Goal: Information Seeking & Learning: Learn about a topic

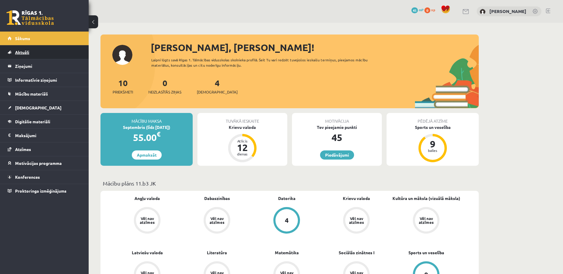
click at [31, 51] on link "Aktuāli" at bounding box center [45, 52] width 74 height 14
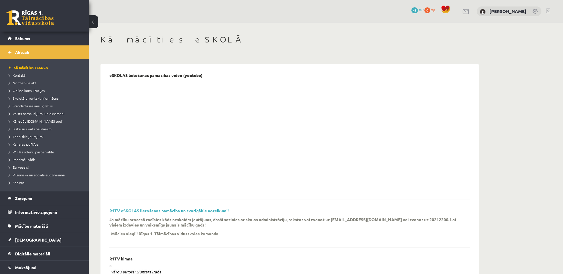
click at [43, 130] on span "Ieskaišu skaits pa klasēm" at bounding box center [30, 129] width 43 height 5
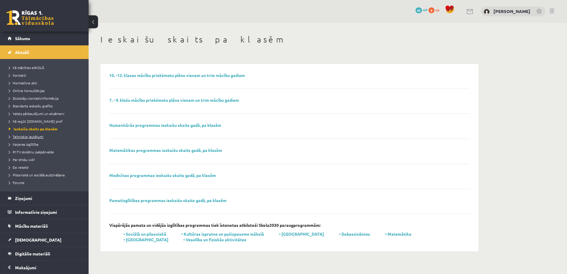
click at [34, 139] on link "Tehniskie jautājumi" at bounding box center [46, 136] width 74 height 5
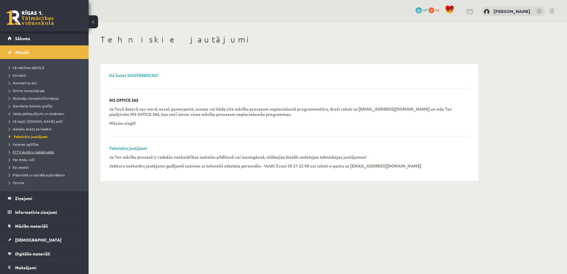
click at [43, 153] on span "R1TV skolēnu pašpārvalde" at bounding box center [31, 152] width 45 height 5
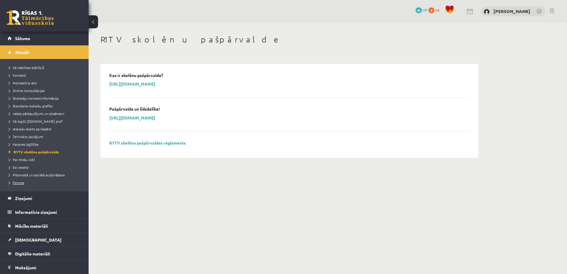
click at [40, 184] on link "Forums" at bounding box center [46, 182] width 74 height 5
click at [27, 175] on span "Pilsoniskā un sociālā audzināšana" at bounding box center [37, 175] width 56 height 5
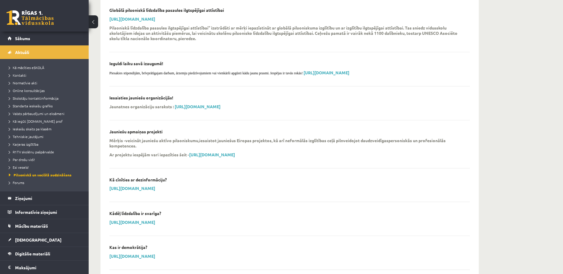
scroll to position [315, 0]
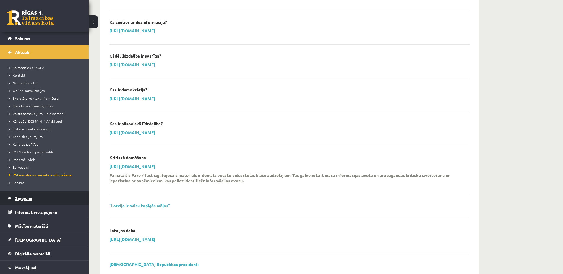
click at [46, 204] on legend "Ziņojumi 0" at bounding box center [48, 199] width 66 height 14
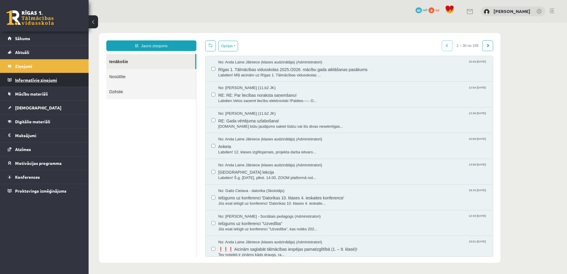
click at [51, 78] on legend "Informatīvie ziņojumi 0" at bounding box center [48, 80] width 66 height 14
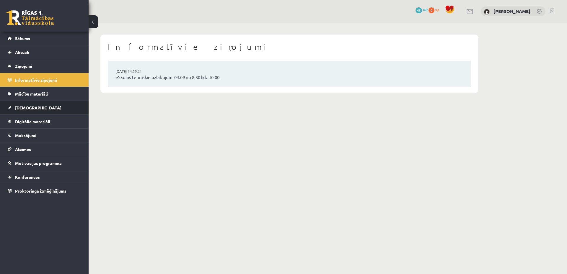
click at [47, 111] on link "[DEMOGRAPHIC_DATA]" at bounding box center [45, 108] width 74 height 14
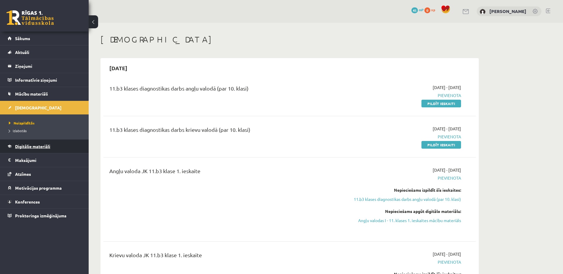
click at [44, 147] on span "Digitālie materiāli" at bounding box center [32, 146] width 35 height 5
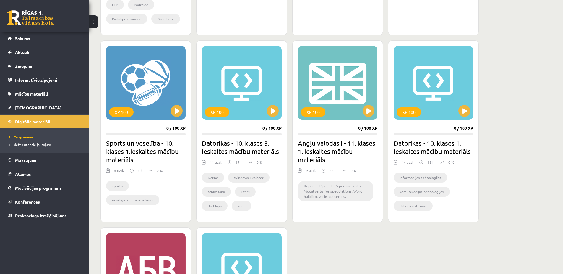
scroll to position [473, 0]
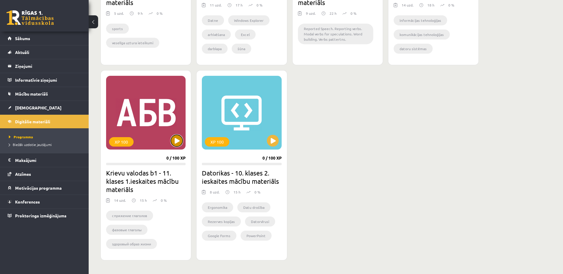
click at [179, 143] on button at bounding box center [177, 141] width 12 height 12
click at [153, 119] on div "XP 100" at bounding box center [145, 113] width 79 height 74
click at [148, 119] on div "XP 100" at bounding box center [145, 113] width 79 height 74
click at [130, 143] on div "XP 100" at bounding box center [121, 141] width 25 height 9
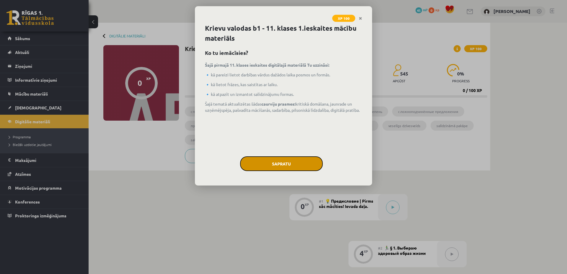
click at [268, 161] on button "Sapratu" at bounding box center [281, 164] width 83 height 15
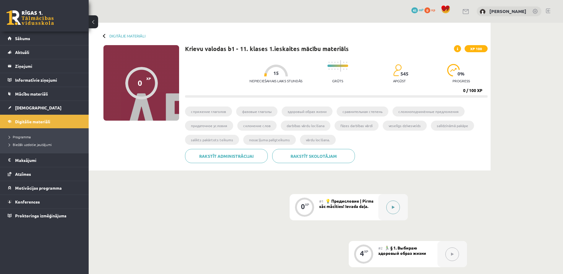
click at [396, 209] on button at bounding box center [393, 208] width 14 height 14
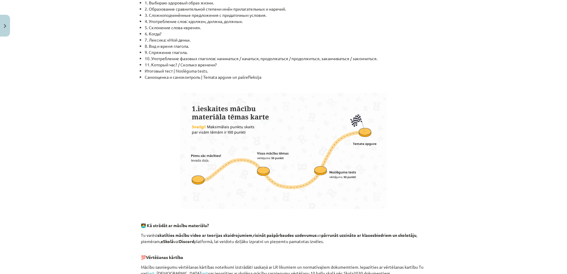
scroll to position [315, 0]
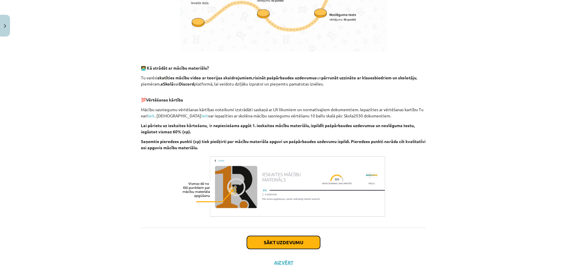
click at [302, 242] on button "Sākt uzdevumu" at bounding box center [283, 242] width 73 height 13
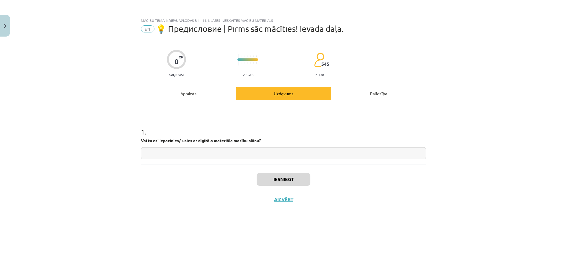
click at [216, 155] on input "text" at bounding box center [283, 153] width 285 height 12
type input "**"
click at [279, 178] on button "Iesniegt" at bounding box center [284, 179] width 54 height 13
click at [282, 203] on button "Nākamā nodarbība" at bounding box center [284, 204] width 58 height 14
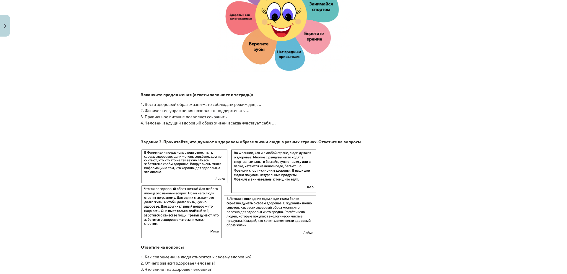
scroll to position [890, 0]
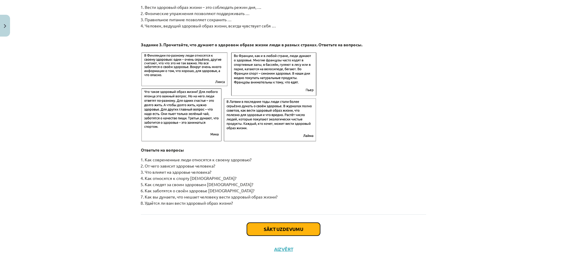
click at [299, 229] on button "Sākt uzdevumu" at bounding box center [283, 229] width 73 height 13
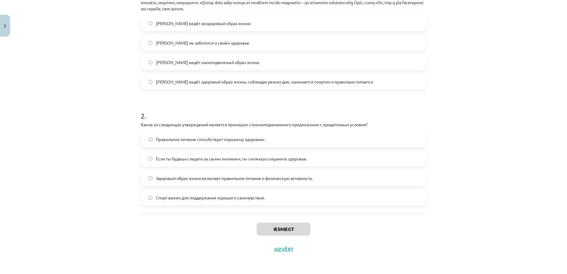
scroll to position [9, 0]
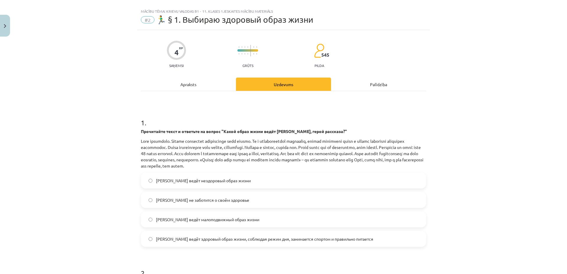
click at [161, 242] on span "Олег ведёт здоровый образ жизни, соблюдая режим дня, занимается спортом и прави…" at bounding box center [264, 239] width 217 height 6
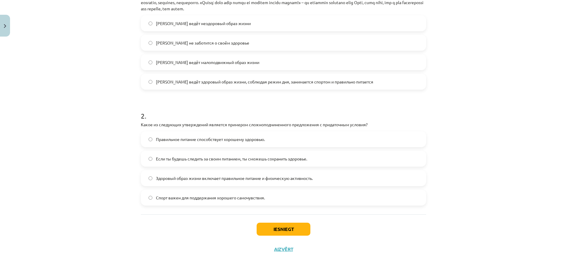
click at [156, 180] on span "Здоровый образ жизни включает правильное питание и физическую активность." at bounding box center [234, 178] width 157 height 6
click at [288, 227] on button "Iesniegt" at bounding box center [284, 229] width 54 height 13
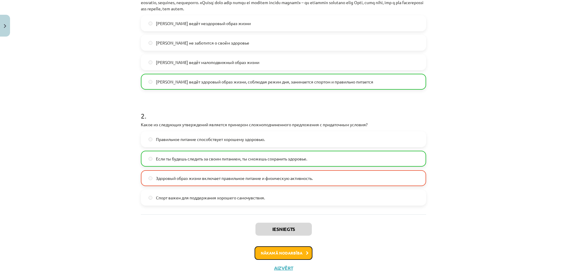
click at [287, 254] on button "Nākamā nodarbība" at bounding box center [284, 254] width 58 height 14
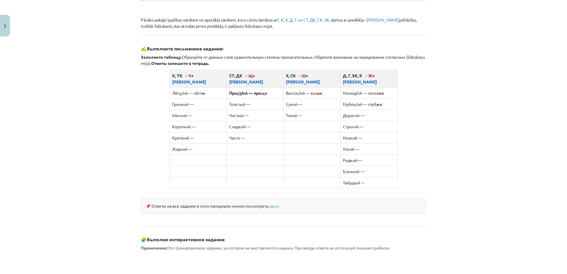
scroll to position [475, 0]
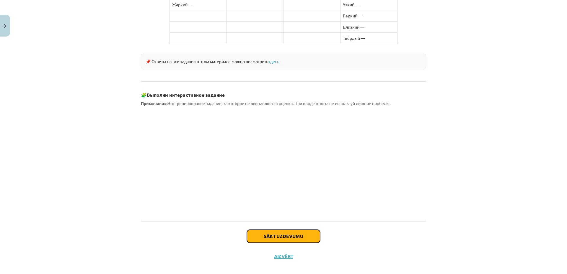
click at [286, 230] on button "Sākt uzdevumu" at bounding box center [283, 236] width 73 height 13
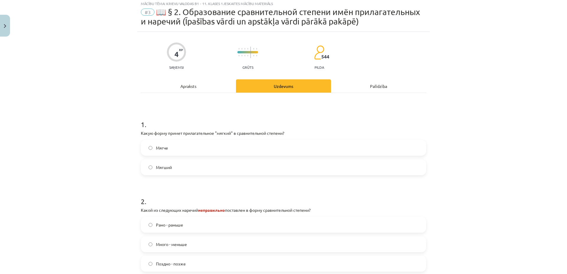
scroll to position [15, 0]
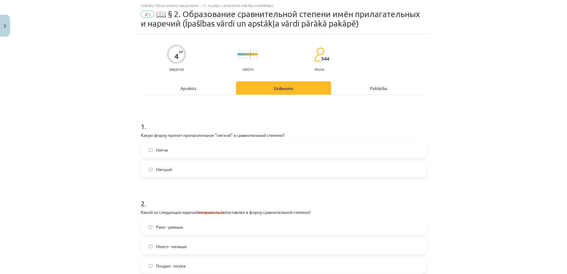
click at [179, 231] on label "Рано - раньше" at bounding box center [283, 227] width 284 height 15
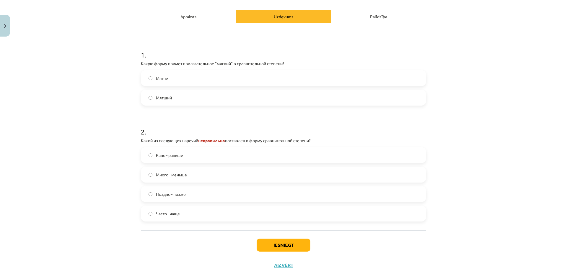
scroll to position [102, 0]
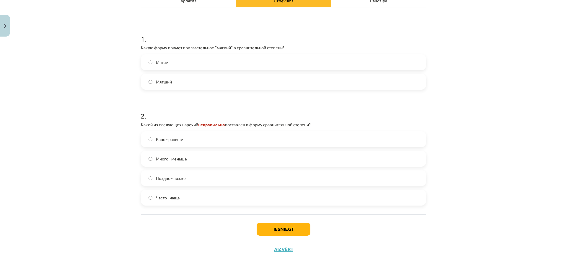
click at [173, 202] on label "Часто - чаще" at bounding box center [283, 197] width 284 height 15
click at [175, 158] on span "Много - меньше" at bounding box center [171, 159] width 31 height 6
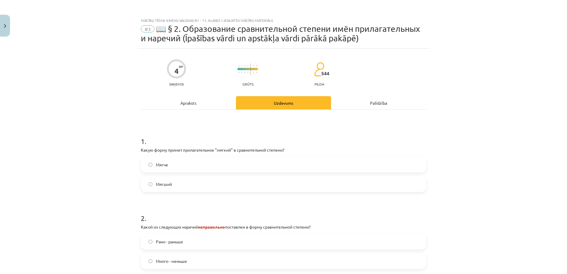
click at [172, 166] on label "Мягче" at bounding box center [283, 164] width 284 height 15
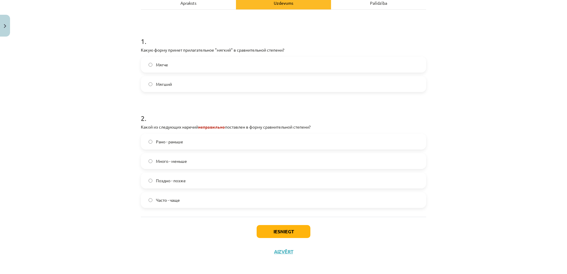
scroll to position [102, 0]
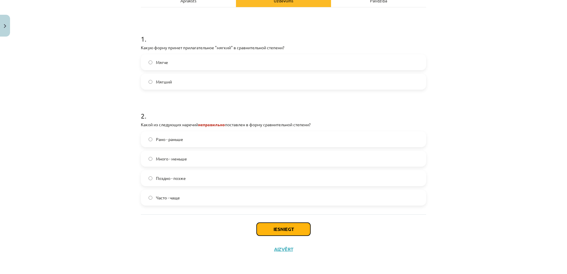
click at [282, 229] on button "Iesniegt" at bounding box center [284, 229] width 54 height 13
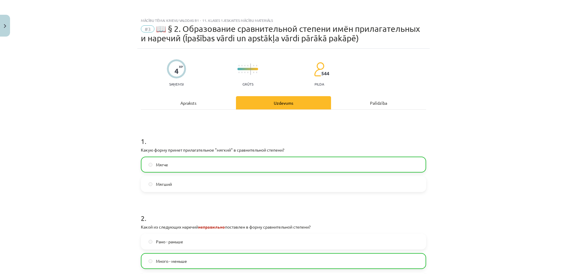
scroll to position [121, 0]
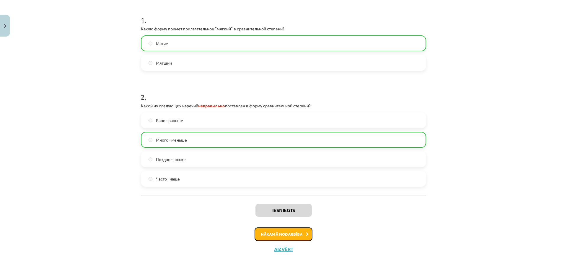
click at [283, 232] on button "Nākamā nodarbība" at bounding box center [284, 235] width 58 height 14
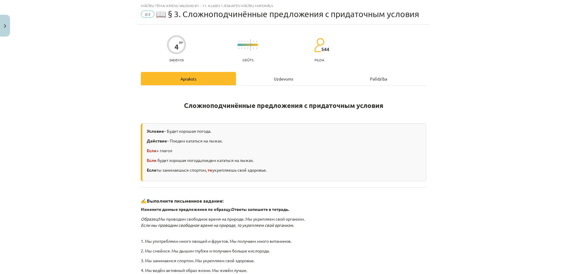
scroll to position [117, 0]
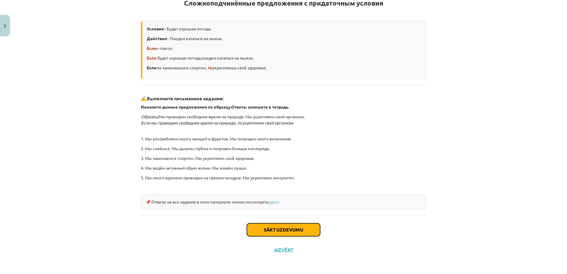
click at [293, 230] on button "Sākt uzdevumu" at bounding box center [283, 230] width 73 height 13
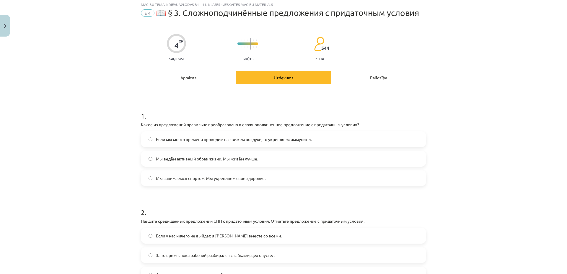
scroll to position [15, 0]
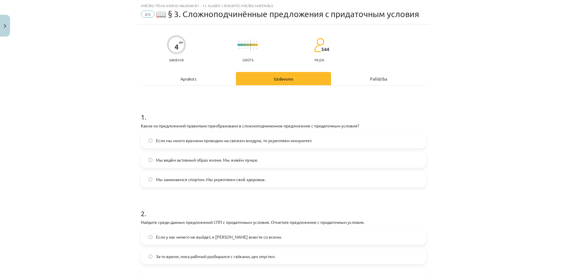
click at [241, 182] on span "Мы занимаемся спортом. Мы укрепляем своё здоровье." at bounding box center [211, 180] width 110 height 6
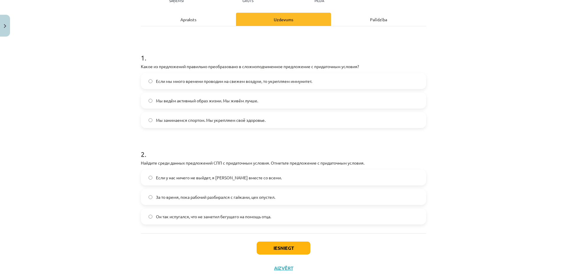
scroll to position [93, 0]
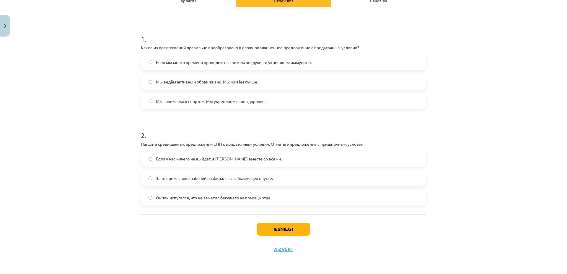
click at [232, 160] on span "Если у нас ничего не выйдет, я [PERSON_NAME] вместе со всеми." at bounding box center [219, 159] width 126 height 6
click at [284, 234] on button "Iesniegt" at bounding box center [284, 229] width 54 height 13
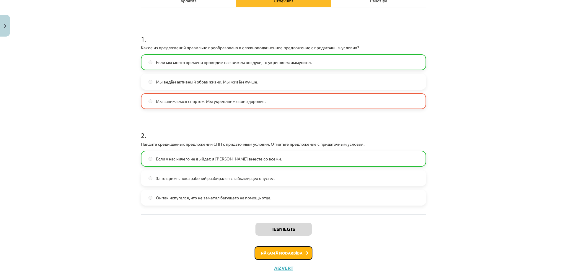
click at [280, 251] on button "Nākamā nodarbība" at bounding box center [284, 254] width 58 height 14
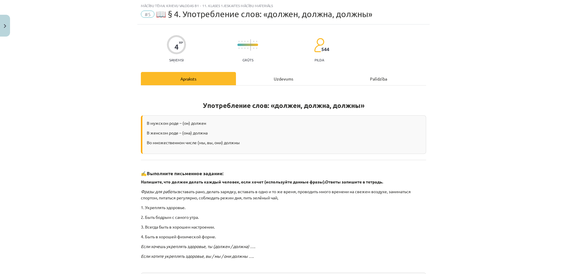
scroll to position [93, 0]
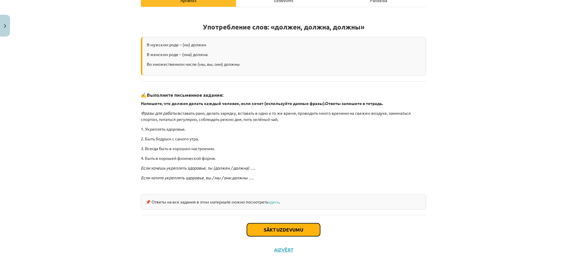
click at [286, 231] on button "Sākt uzdevumu" at bounding box center [283, 230] width 73 height 13
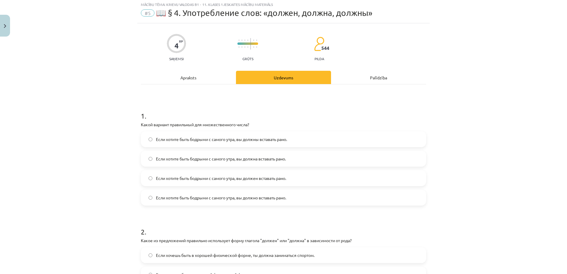
scroll to position [15, 0]
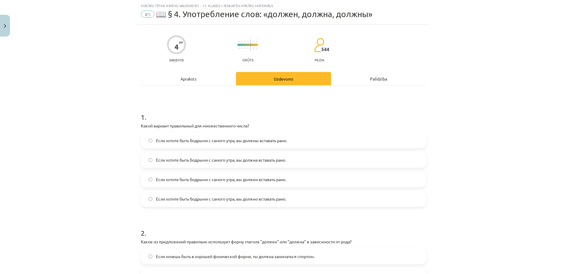
click at [255, 142] on span "Если хотите быть бодрыми с самого утра, вы должны вставать рано." at bounding box center [221, 141] width 131 height 6
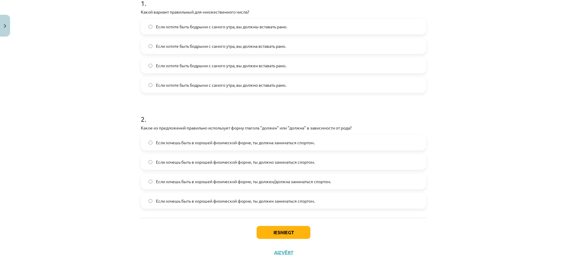
scroll to position [132, 0]
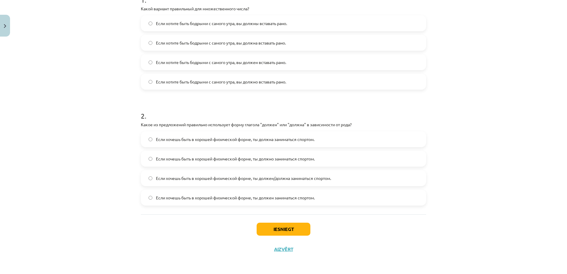
click at [297, 183] on label "Если хочешь быть в хорошей физической форме, ты должен/должна заниматься спорто…" at bounding box center [283, 178] width 284 height 15
click at [290, 229] on button "Iesniegt" at bounding box center [284, 229] width 54 height 13
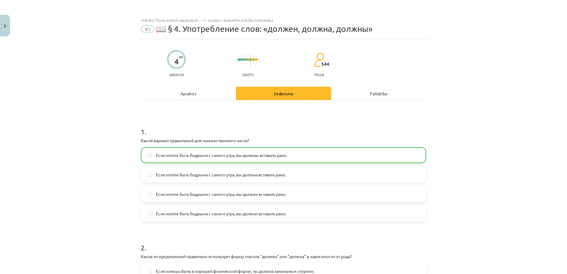
scroll to position [151, 0]
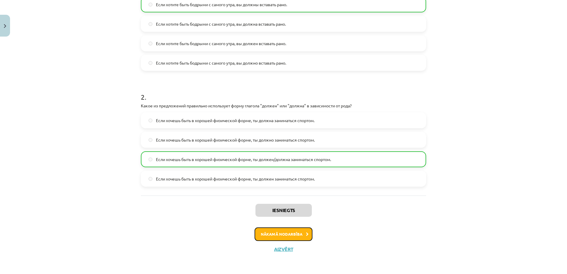
click at [275, 236] on button "Nākamā nodarbība" at bounding box center [284, 235] width 58 height 14
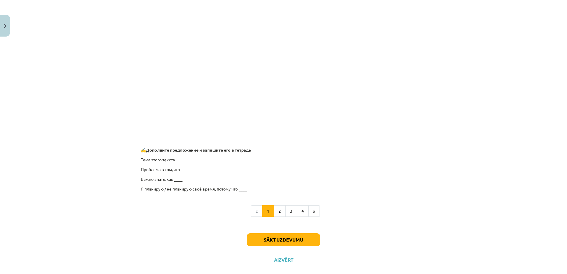
scroll to position [406, 0]
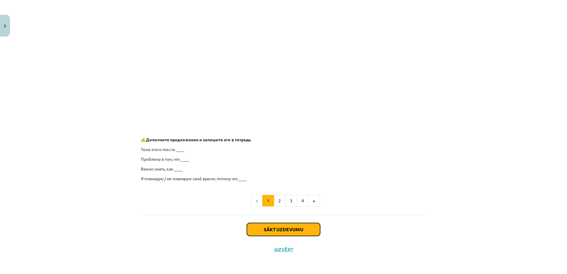
click at [287, 229] on button "Sākt uzdevumu" at bounding box center [283, 229] width 73 height 13
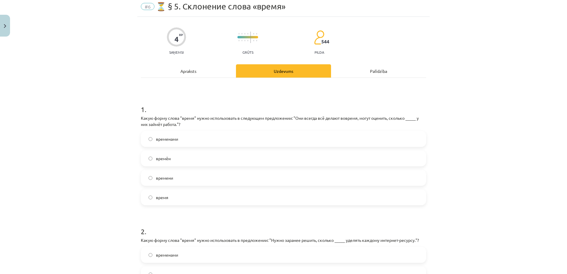
scroll to position [15, 0]
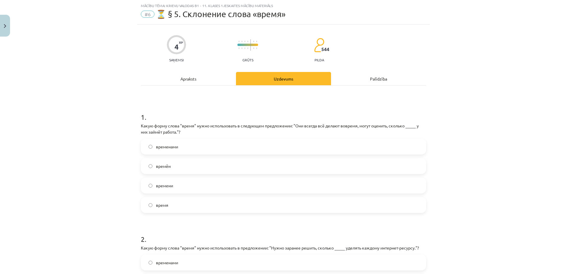
click at [164, 187] on span "времени" at bounding box center [164, 186] width 17 height 6
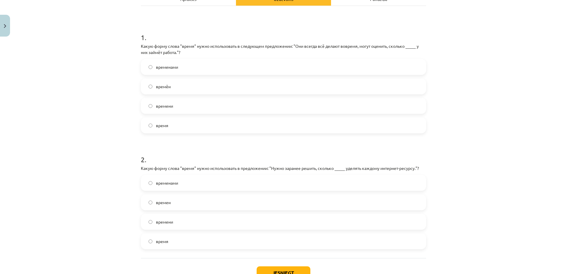
scroll to position [138, 0]
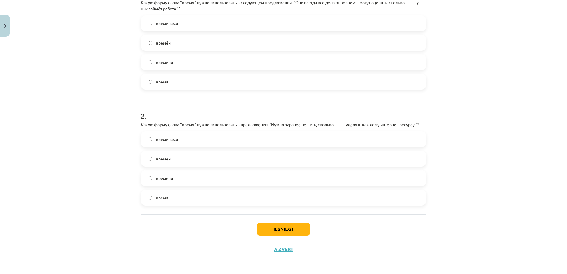
click at [187, 196] on label "время" at bounding box center [283, 197] width 284 height 15
click at [288, 231] on button "Iesniegt" at bounding box center [284, 229] width 54 height 13
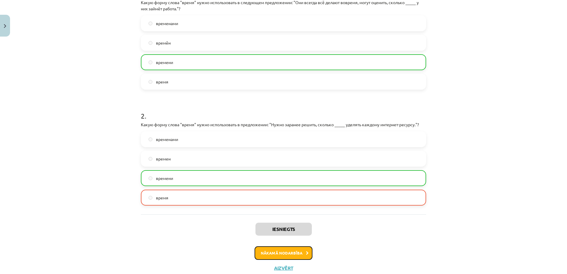
click at [286, 252] on button "Nākamā nodarbība" at bounding box center [284, 254] width 58 height 14
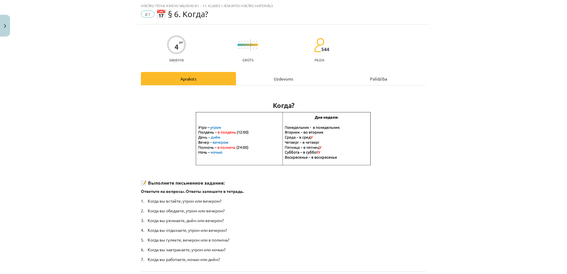
scroll to position [71, 0]
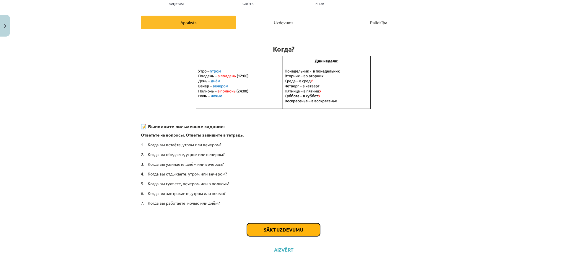
click at [270, 233] on button "Sākt uzdevumu" at bounding box center [283, 230] width 73 height 13
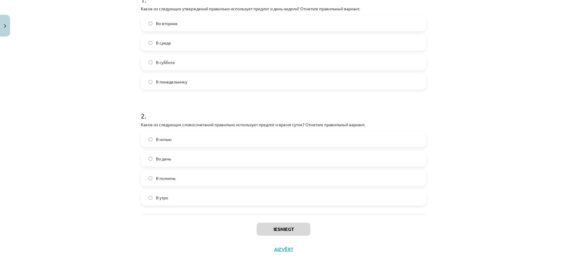
scroll to position [0, 0]
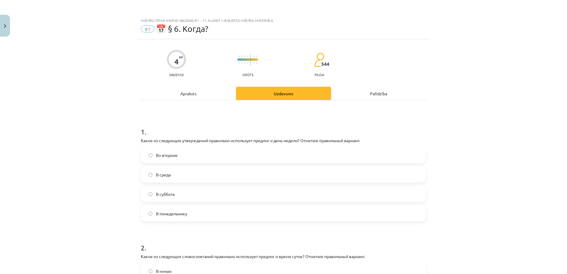
click at [179, 157] on label "Во вторник" at bounding box center [283, 155] width 284 height 15
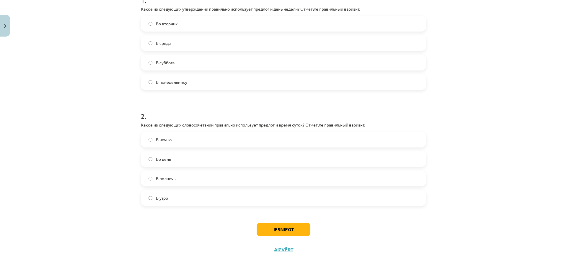
scroll to position [132, 0]
click at [175, 177] on label "В полночь" at bounding box center [283, 178] width 284 height 15
click at [285, 227] on button "Iesniegt" at bounding box center [284, 229] width 54 height 13
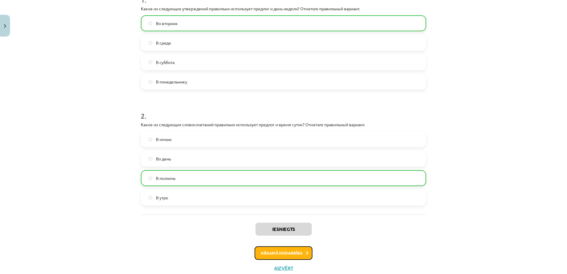
click at [292, 251] on button "Nākamā nodarbība" at bounding box center [284, 254] width 58 height 14
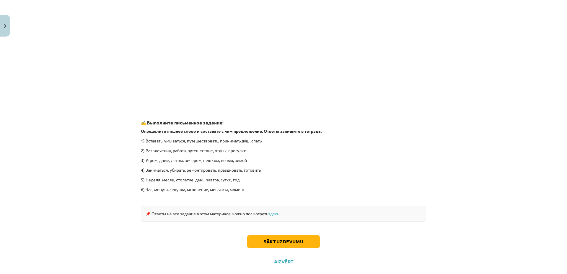
scroll to position [828, 0]
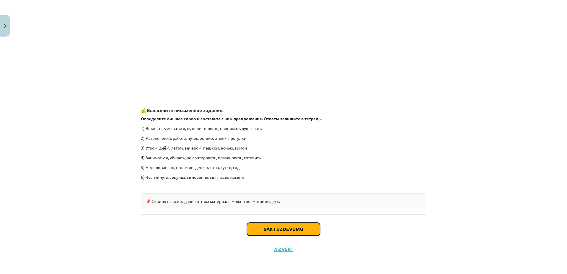
click at [265, 232] on button "Sākt uzdevumu" at bounding box center [283, 229] width 73 height 13
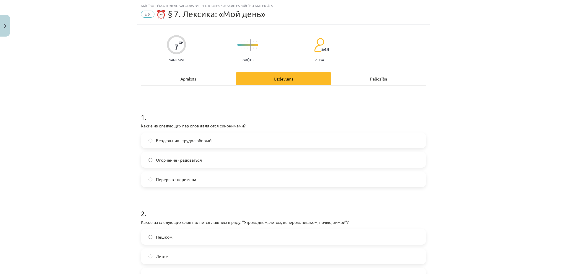
scroll to position [172, 0]
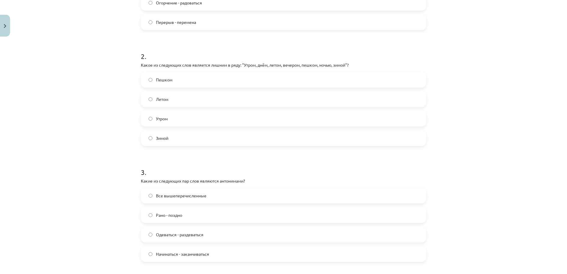
click at [172, 119] on label "Утром" at bounding box center [283, 118] width 284 height 15
click at [171, 78] on label "Пешком" at bounding box center [283, 79] width 284 height 15
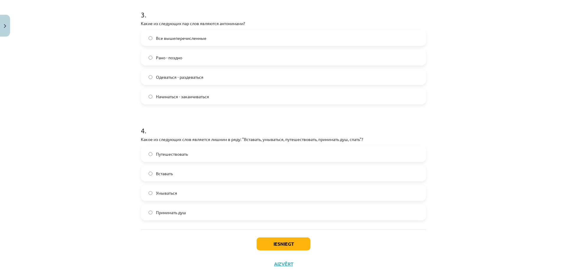
click at [198, 77] on span "Одеваться - раздеваться" at bounding box center [180, 77] width 48 height 6
click at [159, 155] on span "Путешествовать" at bounding box center [172, 154] width 32 height 6
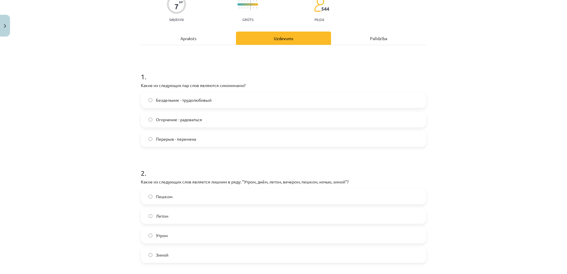
scroll to position [15, 0]
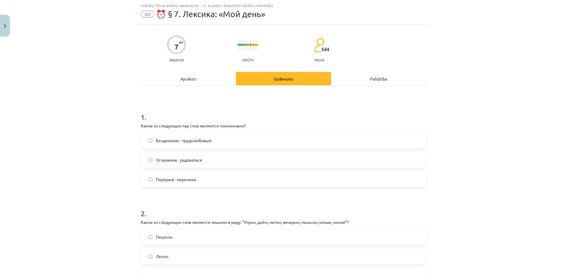
click at [184, 162] on span "Огорчение - радоваться" at bounding box center [179, 160] width 46 height 6
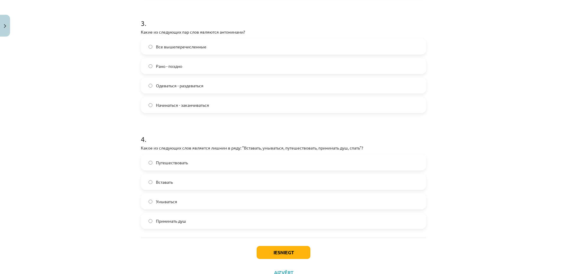
scroll to position [345, 0]
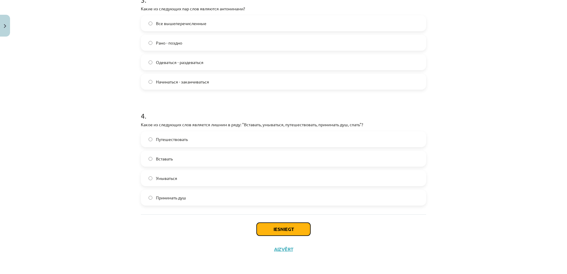
click at [262, 231] on button "Iesniegt" at bounding box center [284, 229] width 54 height 13
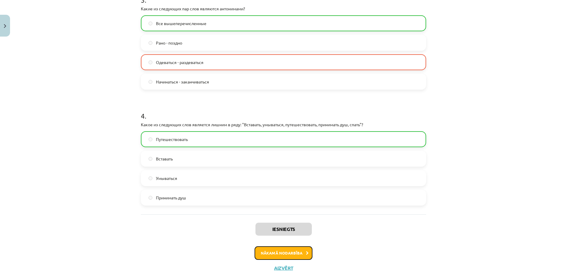
click at [276, 252] on button "Nākamā nodarbība" at bounding box center [284, 254] width 58 height 14
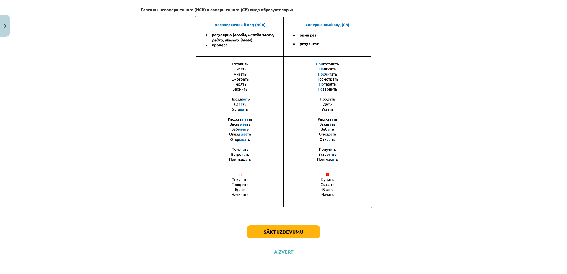
scroll to position [360, 0]
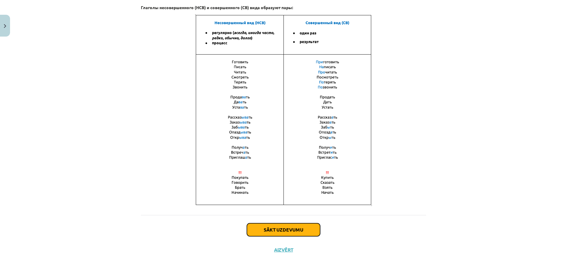
click at [262, 229] on button "Sākt uzdevumu" at bounding box center [283, 230] width 73 height 13
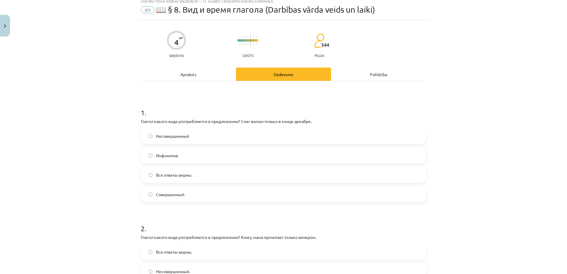
scroll to position [15, 0]
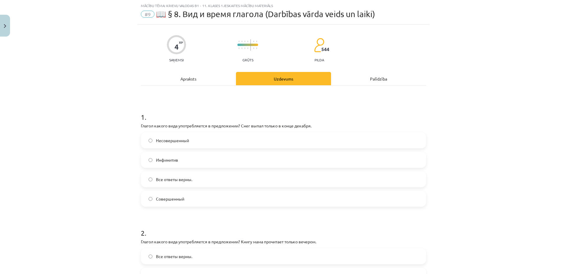
click at [170, 183] on label "Все ответы верны." at bounding box center [283, 179] width 284 height 15
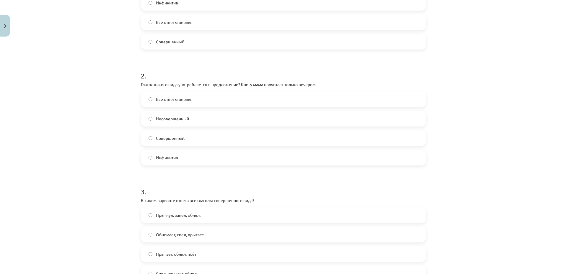
click at [185, 140] on label "Совершенный." at bounding box center [283, 138] width 284 height 15
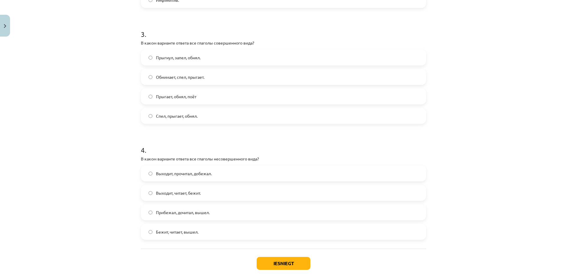
click at [248, 209] on label "Прибежал, дочитал, вышел." at bounding box center [283, 212] width 284 height 15
click at [277, 263] on button "Iesniegt" at bounding box center [284, 263] width 54 height 13
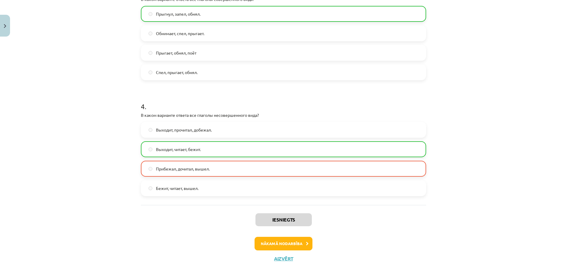
scroll to position [383, 0]
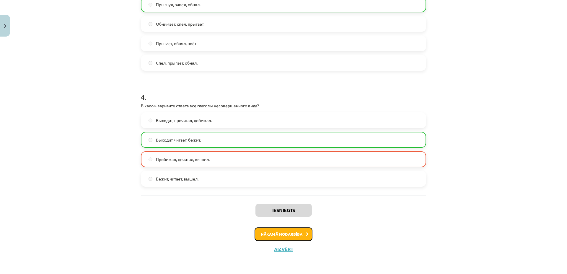
click at [275, 236] on button "Nākamā nodarbība" at bounding box center [284, 235] width 58 height 14
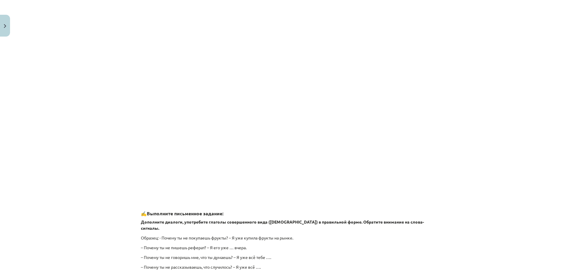
scroll to position [470, 0]
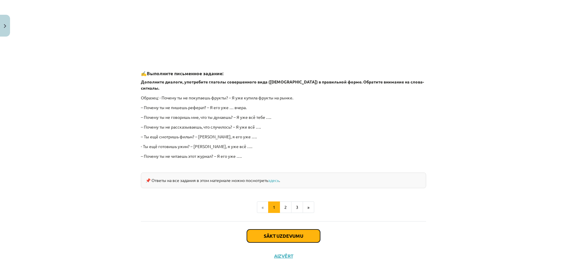
click at [290, 230] on button "Sākt uzdevumu" at bounding box center [283, 236] width 73 height 13
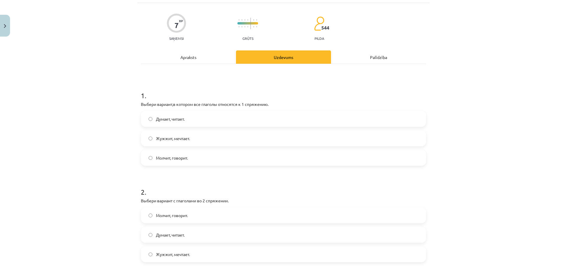
scroll to position [0, 0]
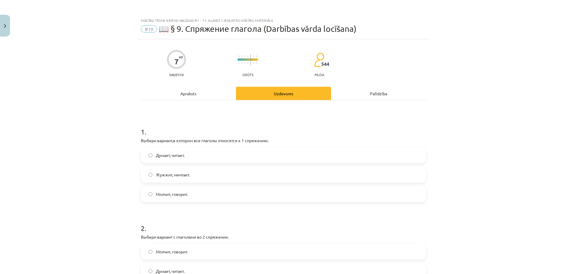
click at [181, 198] on label "Молчит, говорит." at bounding box center [283, 194] width 284 height 15
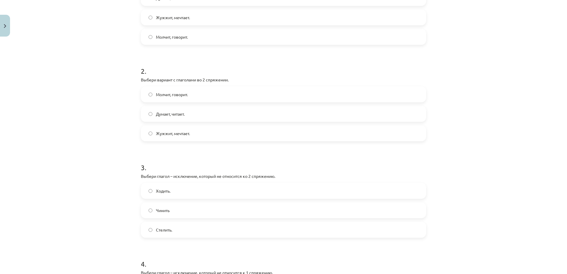
click at [175, 97] on span "Молчит, говорит." at bounding box center [172, 95] width 32 height 6
click at [173, 194] on label "Ходить." at bounding box center [283, 191] width 284 height 15
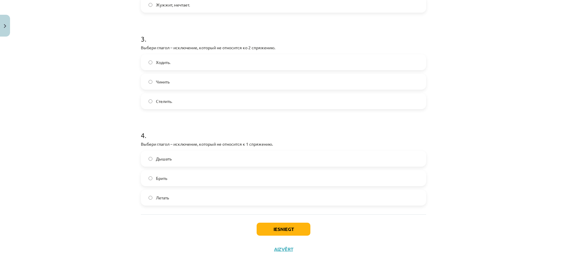
click at [188, 157] on label "Дышать" at bounding box center [283, 159] width 284 height 15
click at [281, 232] on button "Iesniegt" at bounding box center [284, 229] width 54 height 13
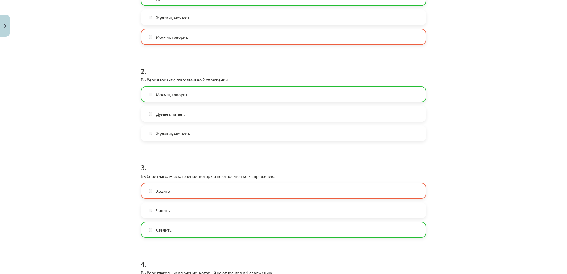
scroll to position [305, 0]
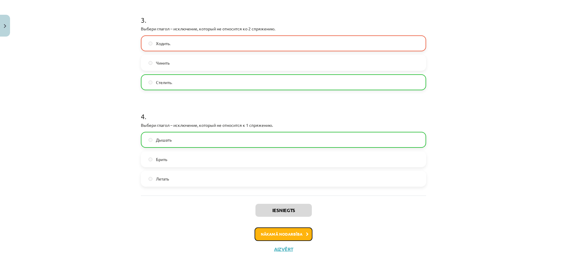
click at [270, 233] on button "Nākamā nodarbība" at bounding box center [284, 235] width 58 height 14
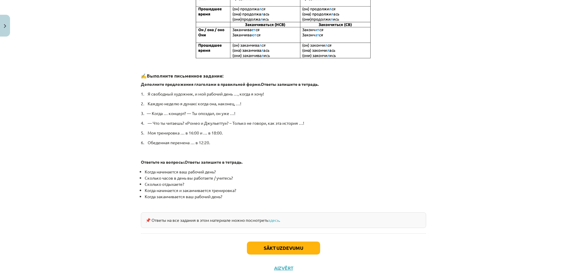
scroll to position [250, 0]
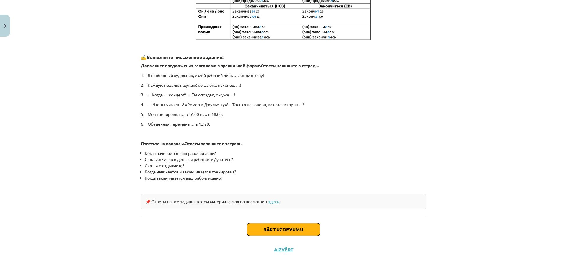
click at [293, 234] on button "Sākt uzdevumu" at bounding box center [283, 229] width 73 height 13
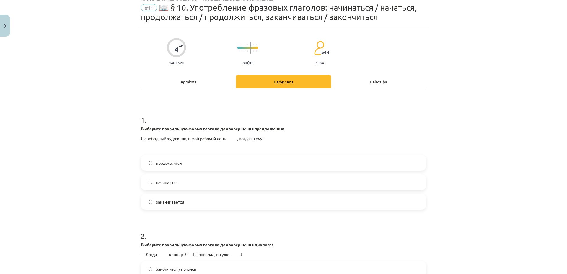
scroll to position [15, 0]
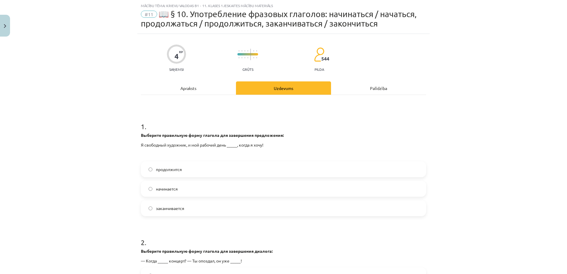
click at [184, 187] on label "начинается" at bounding box center [283, 189] width 284 height 15
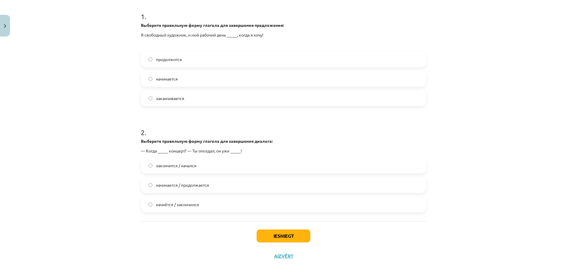
scroll to position [132, 0]
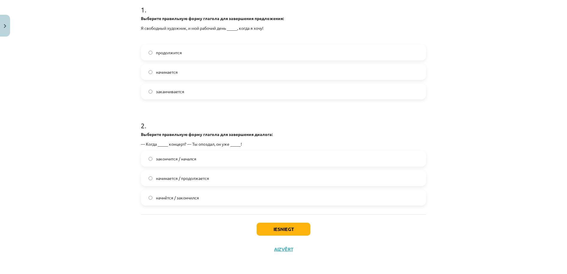
click at [212, 157] on label "закончится / начался" at bounding box center [283, 159] width 284 height 15
click at [280, 229] on button "Iesniegt" at bounding box center [284, 229] width 54 height 13
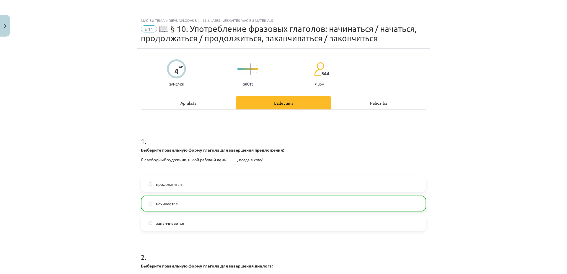
scroll to position [151, 0]
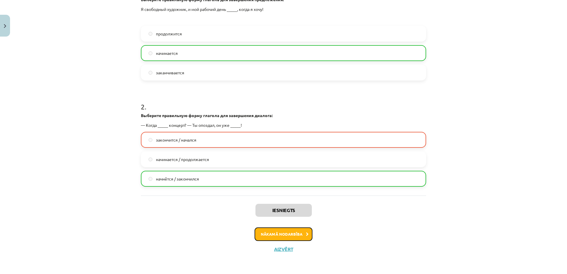
click at [288, 234] on button "Nākamā nodarbība" at bounding box center [284, 235] width 58 height 14
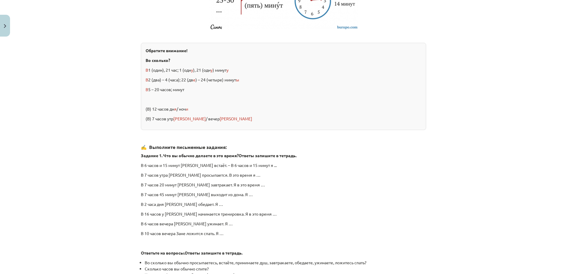
scroll to position [944, 0]
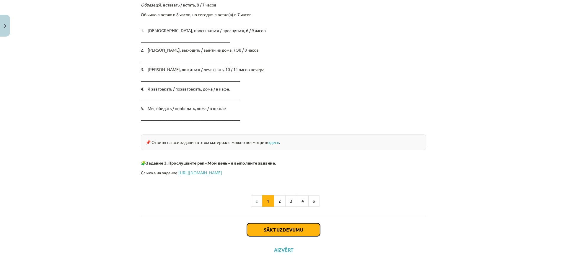
click at [292, 229] on button "Sākt uzdevumu" at bounding box center [283, 230] width 73 height 13
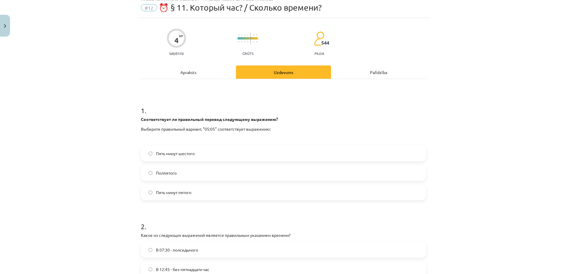
scroll to position [15, 0]
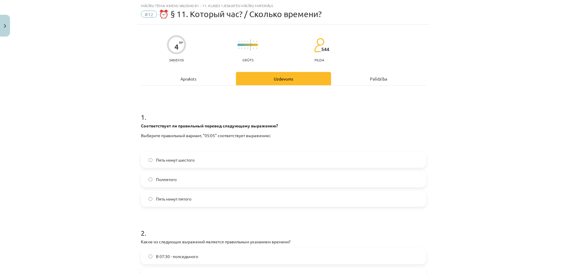
click at [187, 162] on span "Пять минут шестого" at bounding box center [175, 160] width 39 height 6
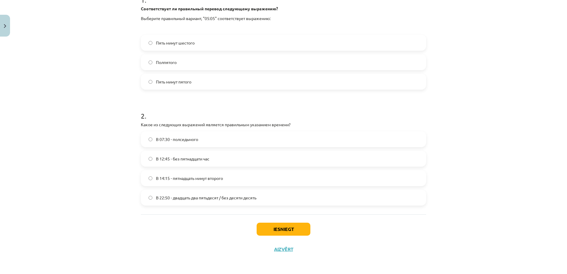
click at [213, 162] on label "В 12:45 - без пятнадцати час" at bounding box center [283, 159] width 284 height 15
click at [299, 233] on button "Iesniegt" at bounding box center [284, 229] width 54 height 13
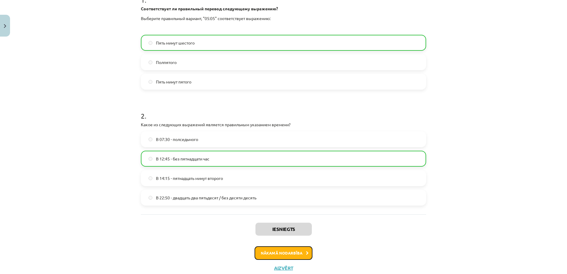
click at [299, 255] on button "Nākamā nodarbība" at bounding box center [284, 254] width 58 height 14
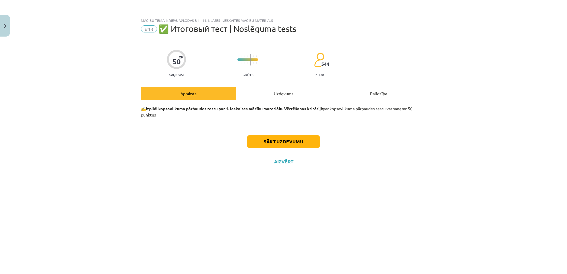
scroll to position [0, 0]
click at [275, 139] on button "Sākt uzdevumu" at bounding box center [283, 141] width 73 height 13
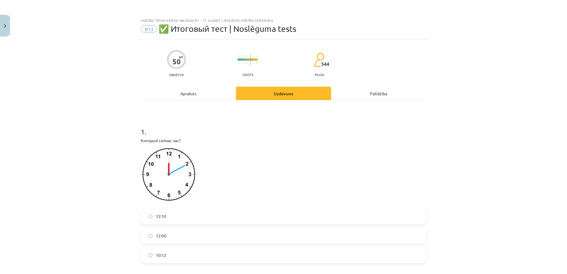
click at [167, 216] on label "12:10" at bounding box center [283, 216] width 284 height 15
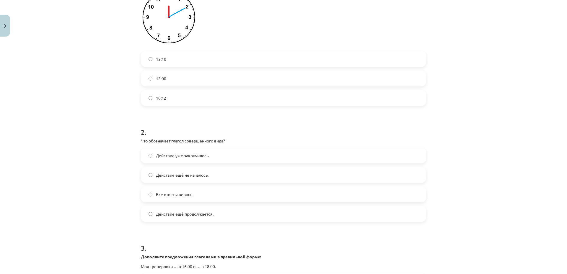
scroll to position [315, 0]
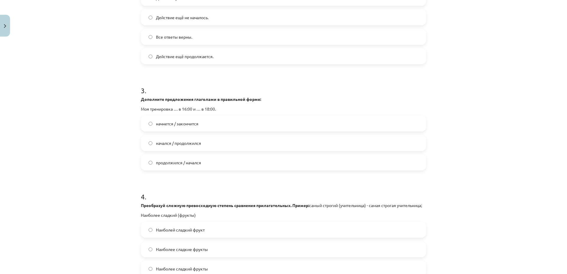
click at [174, 123] on span "начнется / закончится" at bounding box center [177, 124] width 43 height 6
click at [191, 141] on span "начался / продолжился" at bounding box center [178, 143] width 45 height 6
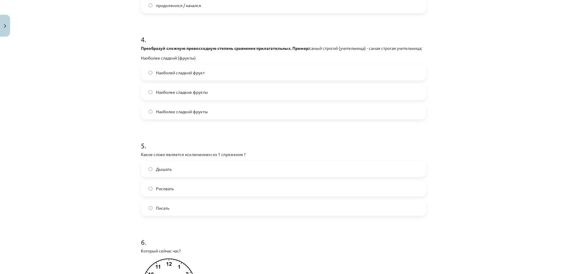
click at [177, 100] on label "Наиболее сладкие фрукты" at bounding box center [283, 92] width 284 height 15
click at [186, 174] on label "Дышать" at bounding box center [283, 169] width 284 height 15
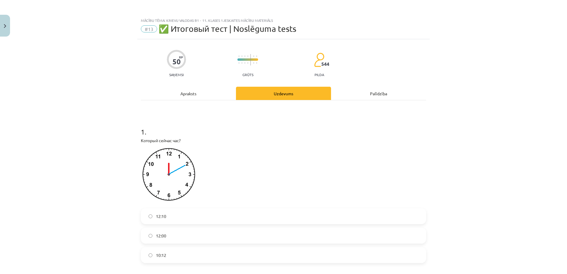
scroll to position [157, 0]
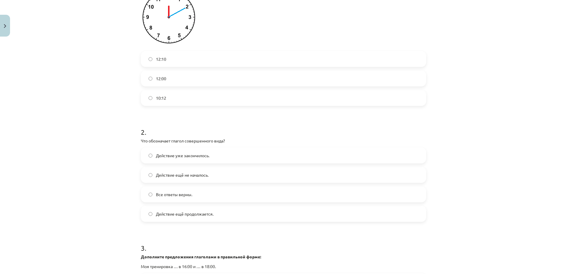
click at [184, 196] on span "Все ответы верны." at bounding box center [174, 195] width 36 height 6
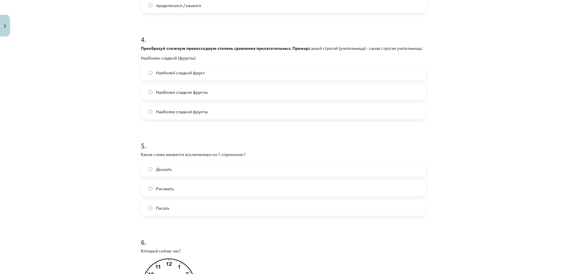
scroll to position [630, 0]
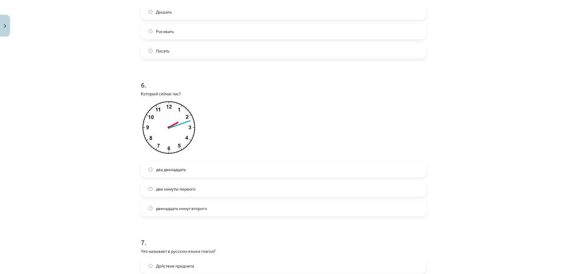
click at [184, 212] on span "двенадцать минут второго" at bounding box center [181, 209] width 51 height 6
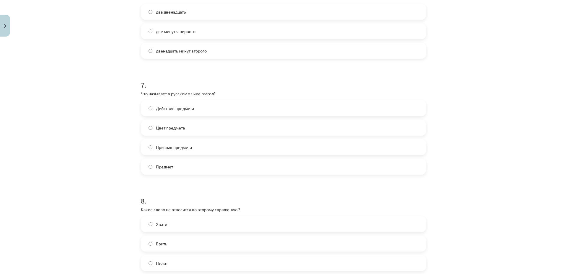
click at [176, 171] on label "Предмет" at bounding box center [283, 166] width 284 height 15
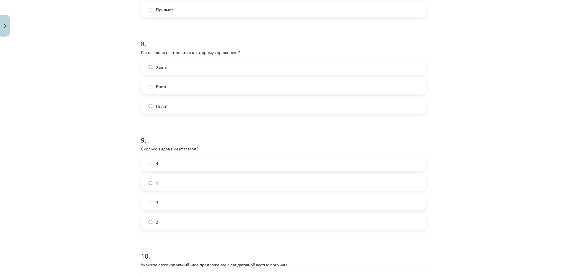
click at [174, 108] on label "Пилит" at bounding box center [283, 106] width 284 height 15
click at [218, 163] on label "4" at bounding box center [283, 163] width 284 height 15
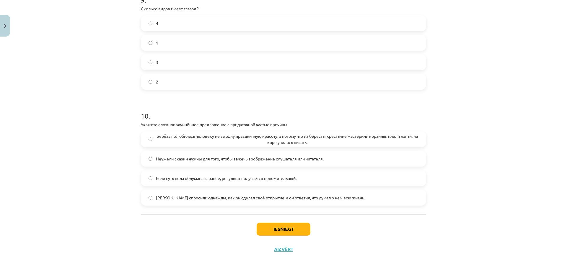
click at [208, 161] on span "Неужели сказки нужны для того, чтобы зажечь воображение слушателя или читателя." at bounding box center [240, 159] width 168 height 6
click at [276, 231] on button "Iesniegt" at bounding box center [284, 229] width 54 height 13
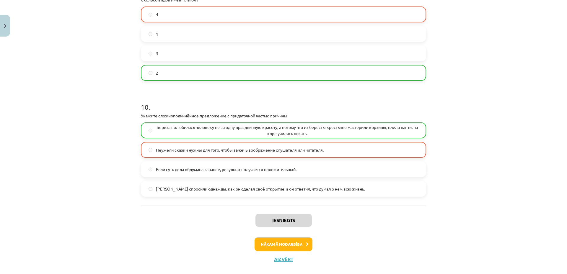
scroll to position [1102, 0]
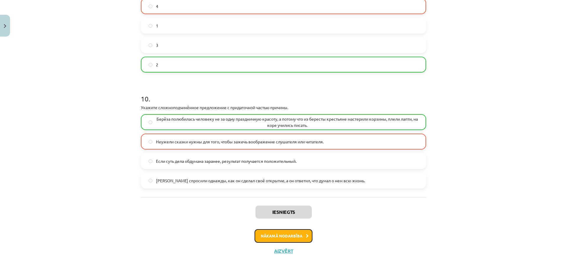
click at [269, 242] on button "Nākamā nodarbība" at bounding box center [284, 236] width 58 height 14
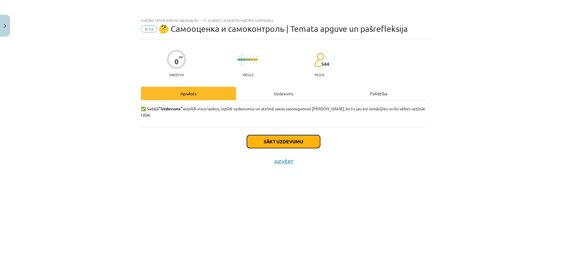
click at [274, 135] on button "Sākt uzdevumu" at bounding box center [283, 141] width 73 height 13
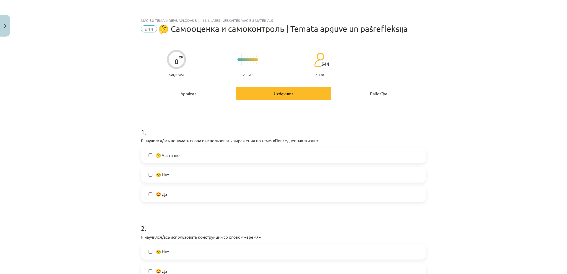
click at [205, 173] on label "🙁 Нет" at bounding box center [283, 174] width 284 height 15
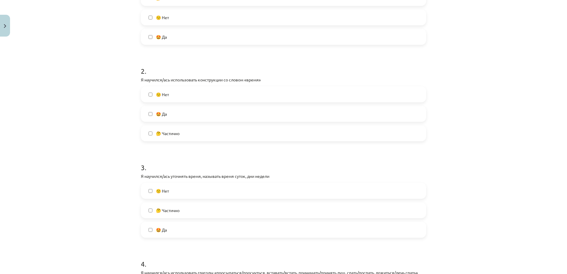
click at [185, 136] on label "🤔 Частично" at bounding box center [283, 133] width 284 height 15
click at [192, 189] on label "🙁 Нет" at bounding box center [283, 191] width 284 height 15
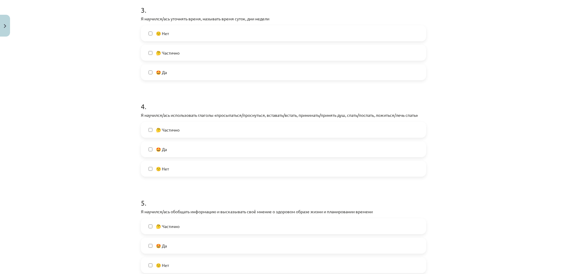
click at [190, 168] on label "🙁 Нет" at bounding box center [283, 169] width 284 height 15
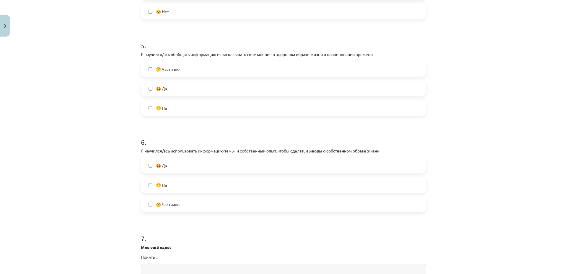
scroll to position [630, 0]
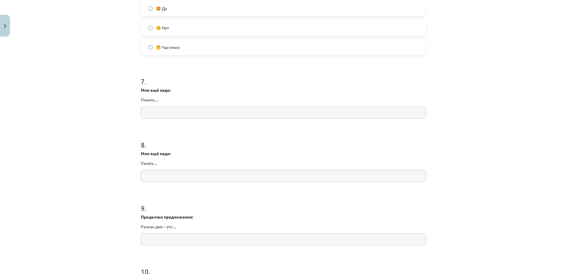
click at [194, 10] on label "🤩 Да" at bounding box center [283, 8] width 284 height 15
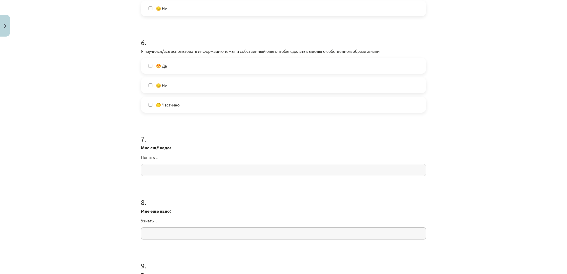
scroll to position [730, 0]
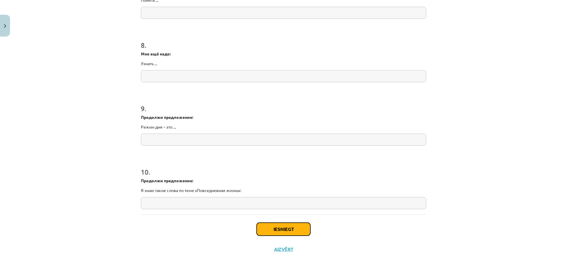
click at [304, 232] on button "Iesniegt" at bounding box center [284, 229] width 54 height 13
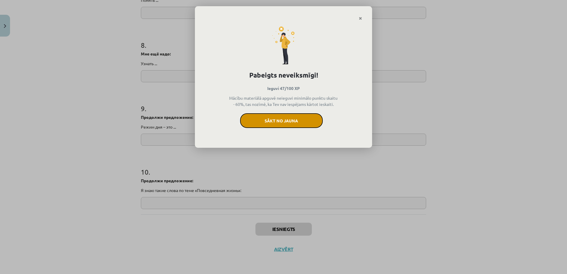
click at [297, 120] on button "Sākt no jauna" at bounding box center [281, 120] width 83 height 15
click at [361, 18] on icon "Close" at bounding box center [360, 19] width 3 height 4
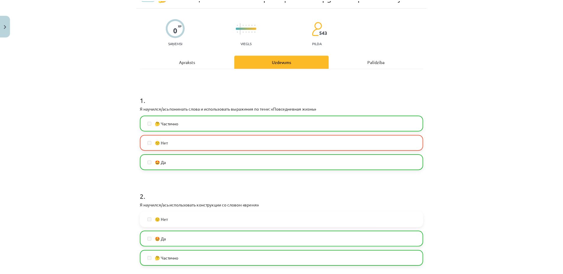
scroll to position [0, 0]
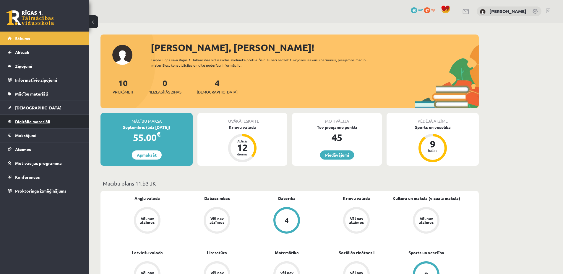
click at [42, 119] on link "Digitālie materiāli" at bounding box center [45, 122] width 74 height 14
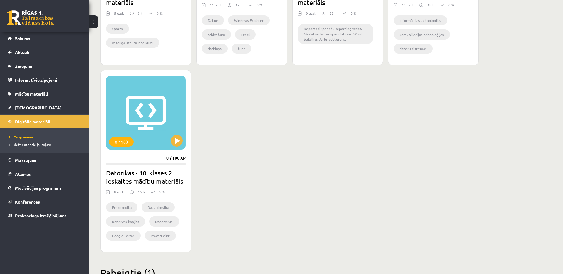
scroll to position [630, 0]
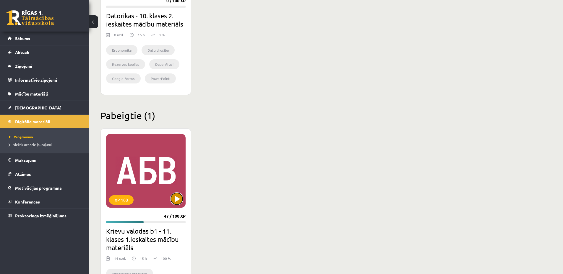
click at [180, 200] on button at bounding box center [177, 199] width 12 height 12
click at [148, 188] on div "XP 100" at bounding box center [145, 171] width 79 height 74
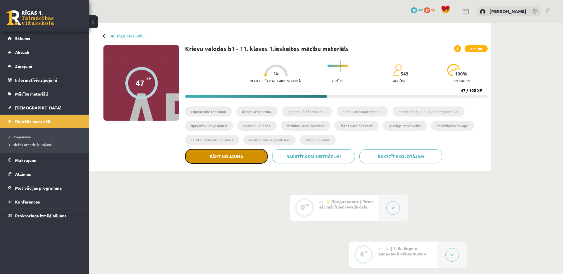
click at [242, 157] on button "Sākt no jauna" at bounding box center [226, 156] width 83 height 15
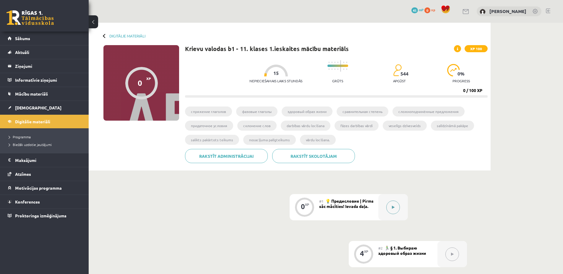
click at [393, 209] on button at bounding box center [393, 208] width 14 height 14
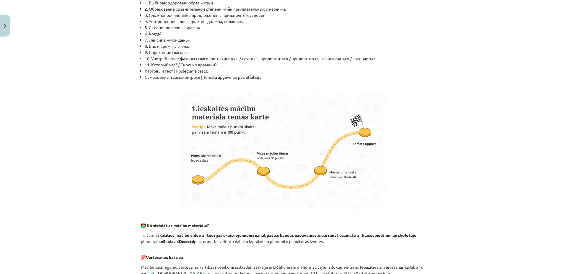
scroll to position [315, 0]
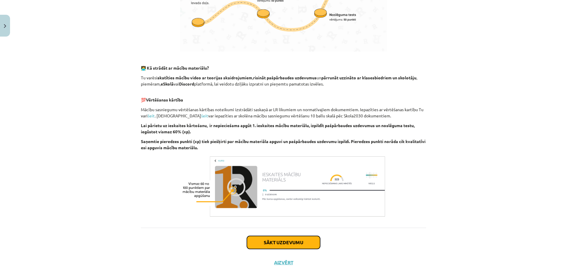
click at [301, 242] on button "Sākt uzdevumu" at bounding box center [283, 242] width 73 height 13
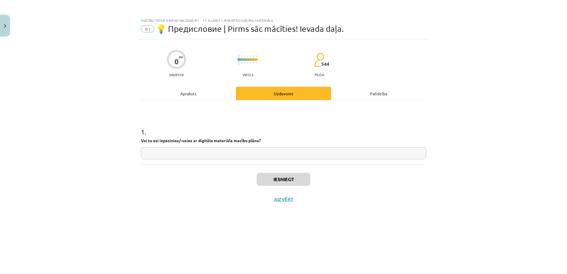
click at [222, 157] on input "text" at bounding box center [283, 153] width 285 height 12
type input "**"
click at [298, 183] on button "Iesniegt" at bounding box center [284, 179] width 54 height 13
click at [293, 198] on button "Nākamā nodarbība" at bounding box center [284, 204] width 58 height 14
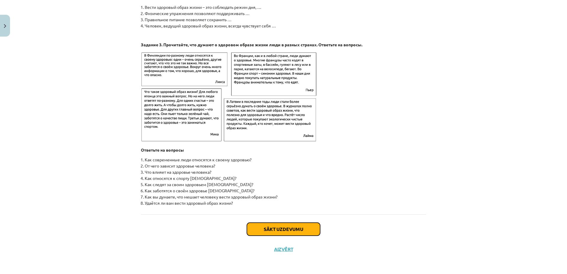
click at [260, 232] on button "Sākt uzdevumu" at bounding box center [283, 229] width 73 height 13
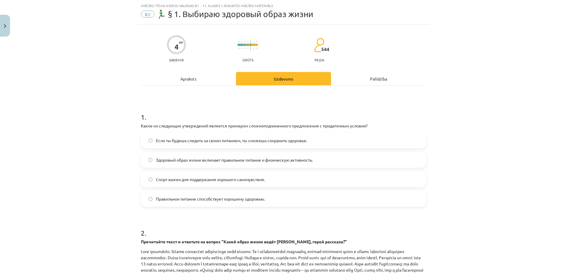
scroll to position [167, 0]
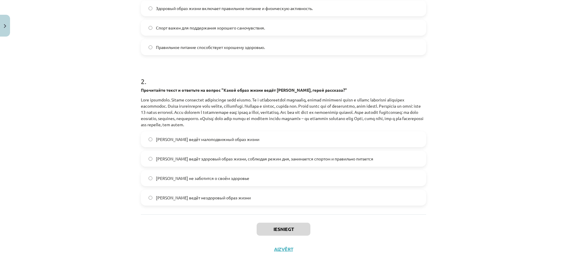
click at [227, 161] on span "Олег ведёт здоровый образ жизни, соблюдая режим дня, занимается спортом и прави…" at bounding box center [264, 159] width 217 height 6
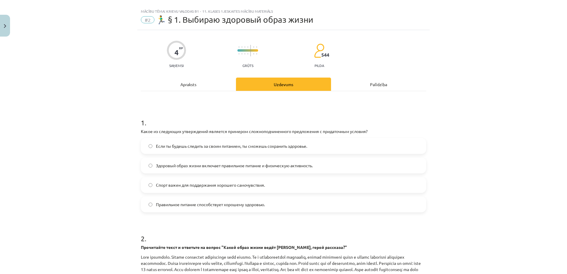
click at [186, 203] on span "Правильное питание способствует хорошему здоровью." at bounding box center [210, 205] width 109 height 6
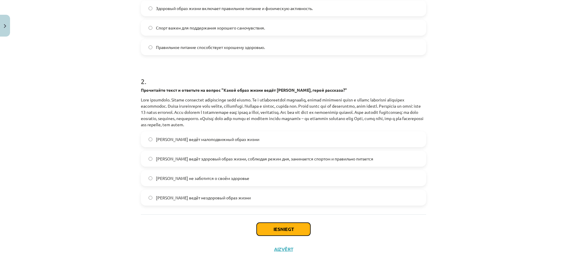
click at [268, 228] on button "Iesniegt" at bounding box center [284, 229] width 54 height 13
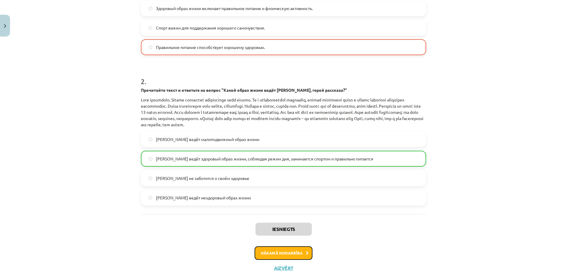
click at [278, 252] on button "Nākamā nodarbība" at bounding box center [284, 254] width 58 height 14
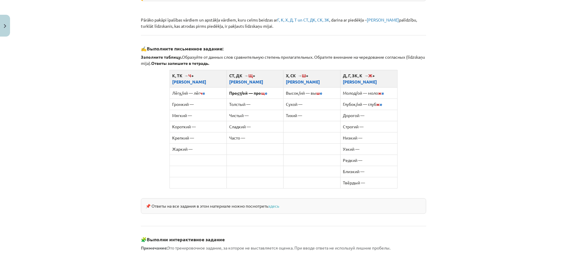
scroll to position [475, 0]
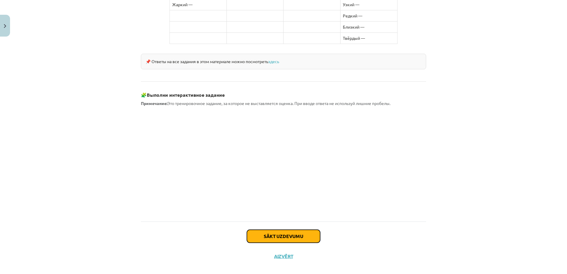
click at [284, 230] on button "Sākt uzdevumu" at bounding box center [283, 236] width 73 height 13
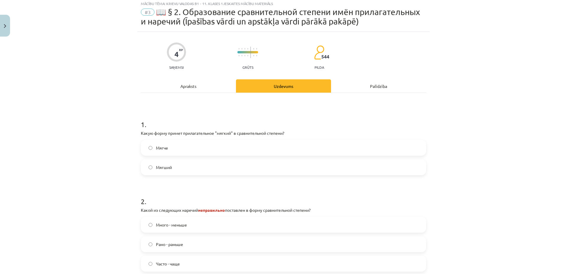
scroll to position [15, 0]
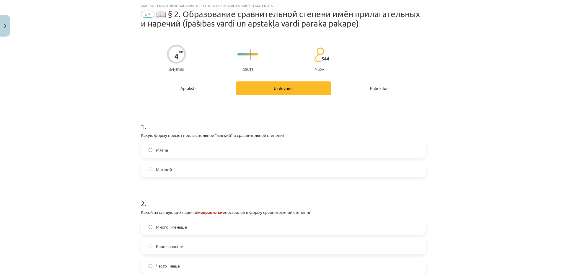
click at [189, 152] on label "Мягче" at bounding box center [283, 150] width 284 height 15
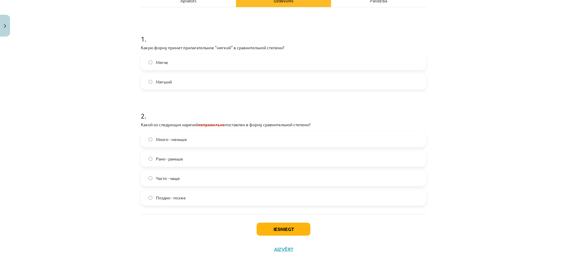
click at [219, 140] on label "Много - меньше" at bounding box center [283, 139] width 284 height 15
click at [284, 229] on button "Iesniegt" at bounding box center [284, 229] width 54 height 13
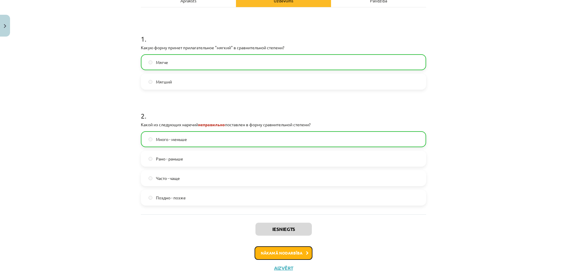
click at [294, 253] on button "Nākamā nodarbība" at bounding box center [284, 254] width 58 height 14
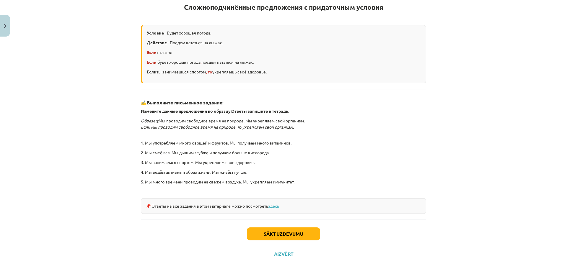
scroll to position [117, 0]
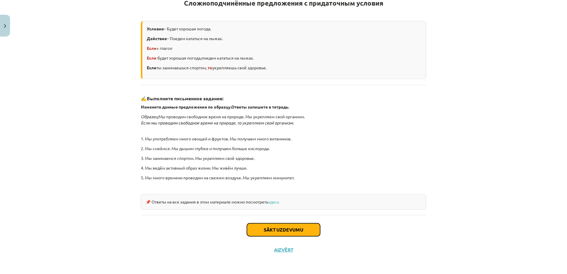
click at [266, 230] on button "Sākt uzdevumu" at bounding box center [283, 230] width 73 height 13
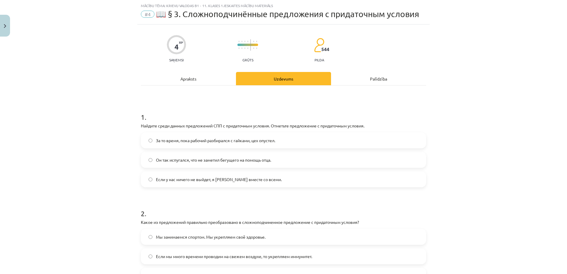
scroll to position [93, 0]
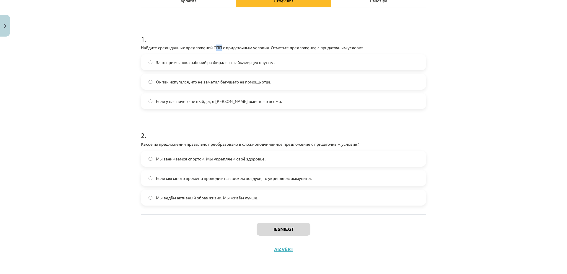
drag, startPoint x: 221, startPoint y: 47, endPoint x: 217, endPoint y: 44, distance: 5.1
click at [215, 46] on p "Найдите среди данных предложений СПП с придаточным условия. Отметьте предложени…" at bounding box center [283, 48] width 285 height 6
click at [219, 42] on h1 "1 ." at bounding box center [283, 34] width 285 height 18
drag, startPoint x: 321, startPoint y: 46, endPoint x: 330, endPoint y: 48, distance: 9.5
click at [330, 48] on p "Найдите среди данных предложений СПП с придаточным условия. Отметьте предложени…" at bounding box center [283, 48] width 285 height 6
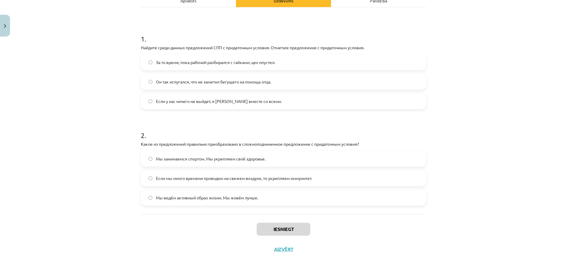
click at [313, 30] on h1 "1 ." at bounding box center [283, 34] width 285 height 18
drag, startPoint x: 244, startPoint y: 102, endPoint x: 244, endPoint y: 99, distance: 3.6
click at [244, 101] on span "Если у нас ничего не выйдет, я уеду вместе со всеми." at bounding box center [219, 101] width 126 height 6
click at [231, 81] on span "Он так испугался, что не заметил бегущего на помощь отца." at bounding box center [213, 82] width 115 height 6
click at [174, 99] on span "Если у нас ничего не выйдет, я уеду вместе со всеми." at bounding box center [219, 101] width 126 height 6
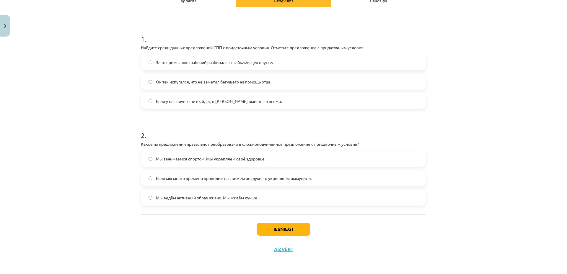
drag, startPoint x: 172, startPoint y: 84, endPoint x: 172, endPoint y: 80, distance: 4.1
click at [172, 82] on span "Он так испугался, что не заметил бегущего на помощь отца." at bounding box center [213, 82] width 115 height 6
click at [216, 47] on p "Найдите среди данных предложений СПП с придаточным условия. Отметьте предложени…" at bounding box center [283, 48] width 285 height 6
click at [239, 105] on label "Если у нас ничего не выйдет, я уеду вместе со всеми." at bounding box center [283, 101] width 284 height 15
click at [186, 144] on p "Какое из предложений правильно преобразовано в сложноподчиненное предложение с …" at bounding box center [283, 144] width 285 height 6
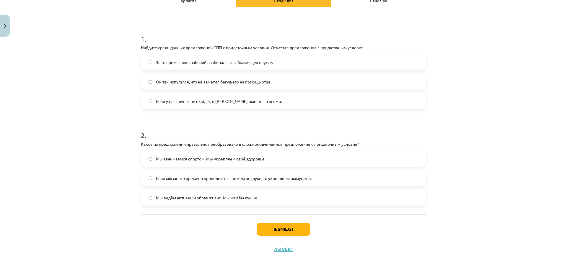
click at [230, 194] on label "Мы ведём активный образ жизни. Мы живём лучше." at bounding box center [283, 197] width 284 height 15
click at [283, 227] on button "Iesniegt" at bounding box center [284, 229] width 54 height 13
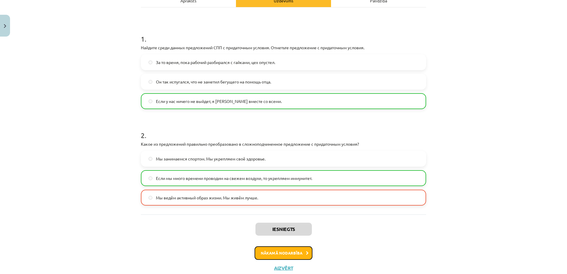
click at [280, 256] on button "Nākamā nodarbība" at bounding box center [284, 254] width 58 height 14
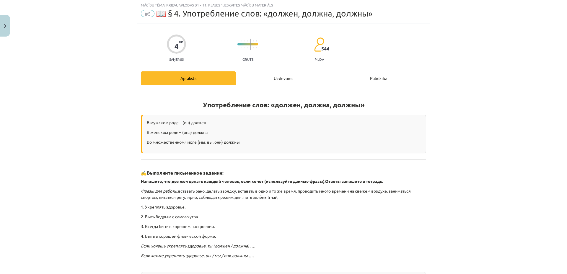
scroll to position [15, 0]
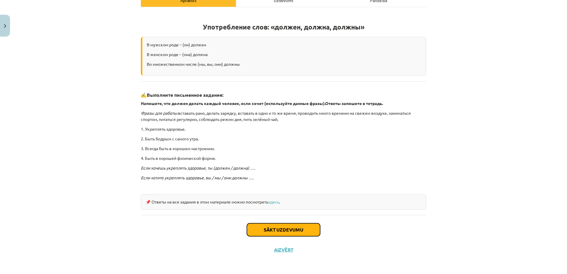
click at [287, 230] on button "Sākt uzdevumu" at bounding box center [283, 230] width 73 height 13
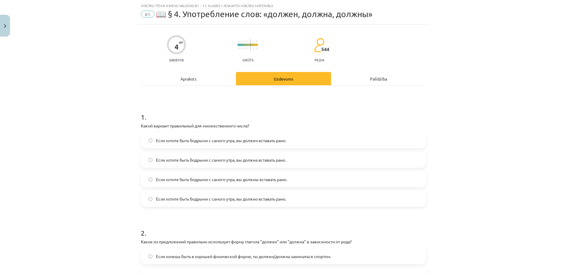
click at [263, 179] on span "Если хотите быть бодрыми с самого утра, вы должны вставать рано." at bounding box center [221, 180] width 131 height 6
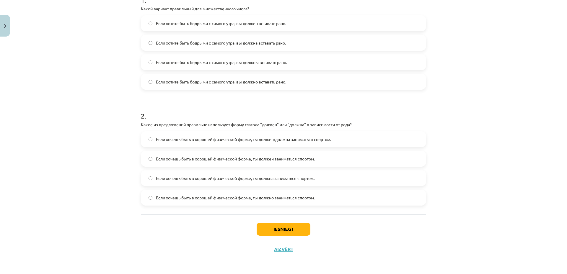
click at [290, 144] on label "Если хочешь быть в хорошей физической форме, ты должен/должна заниматься спорто…" at bounding box center [283, 139] width 284 height 15
click at [285, 231] on button "Iesniegt" at bounding box center [284, 229] width 54 height 13
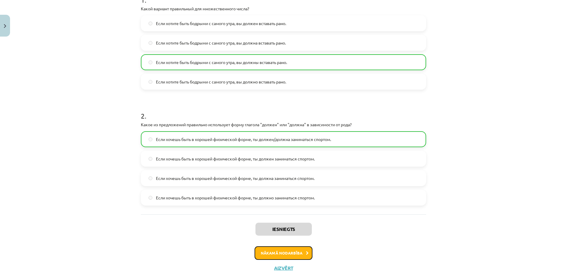
click at [297, 251] on button "Nākamā nodarbība" at bounding box center [284, 254] width 58 height 14
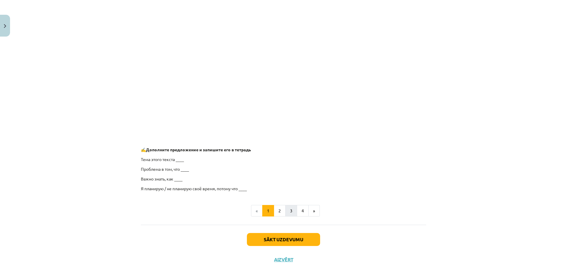
scroll to position [406, 0]
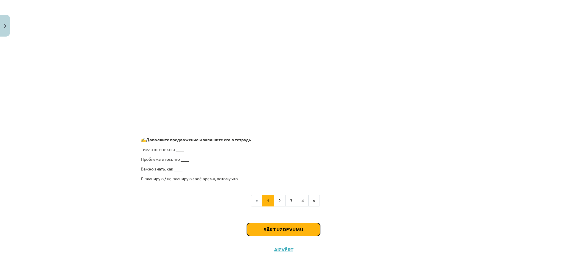
click at [287, 234] on button "Sākt uzdevumu" at bounding box center [283, 229] width 73 height 13
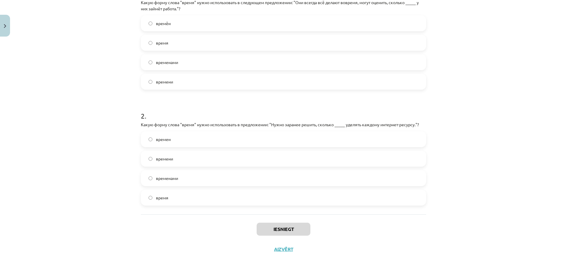
scroll to position [0, 0]
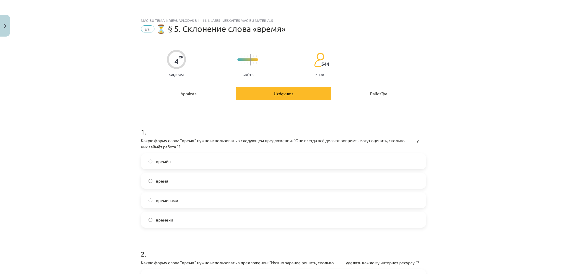
click at [190, 92] on div "Apraksts" at bounding box center [188, 93] width 95 height 13
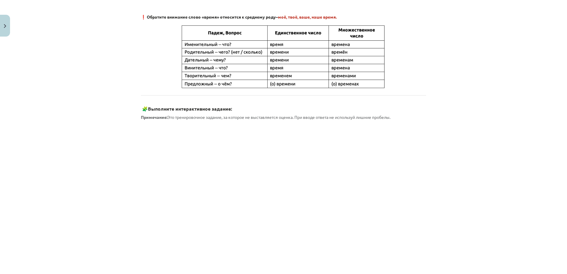
scroll to position [406, 0]
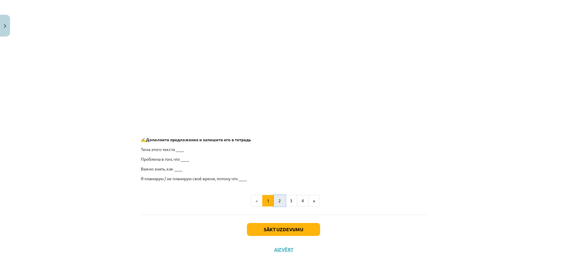
click at [278, 200] on button "2" at bounding box center [280, 201] width 12 height 12
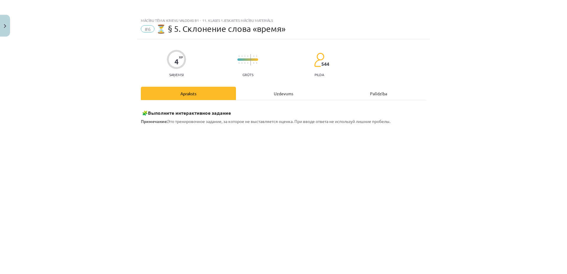
scroll to position [157, 0]
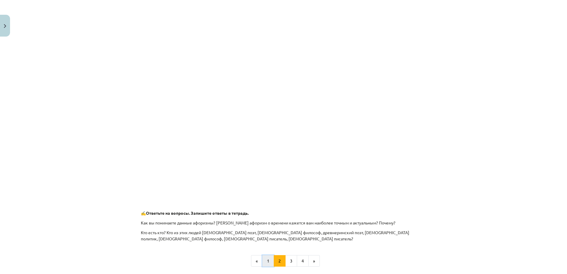
click at [265, 258] on button "1" at bounding box center [268, 261] width 12 height 12
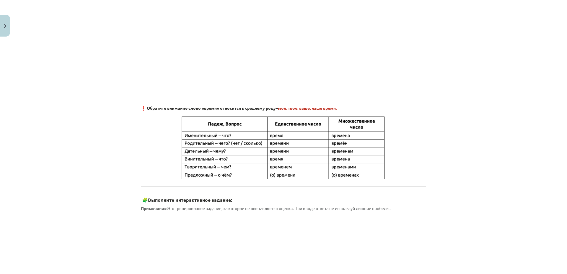
scroll to position [406, 0]
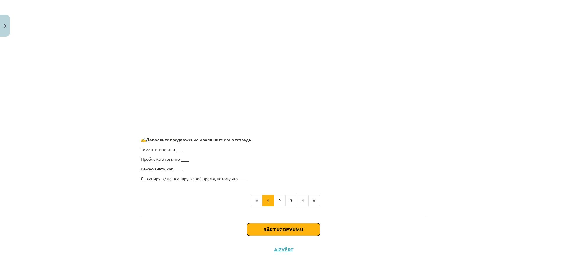
click at [273, 230] on button "Sākt uzdevumu" at bounding box center [283, 229] width 73 height 13
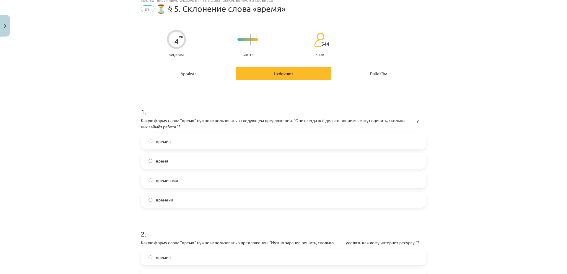
scroll to position [15, 0]
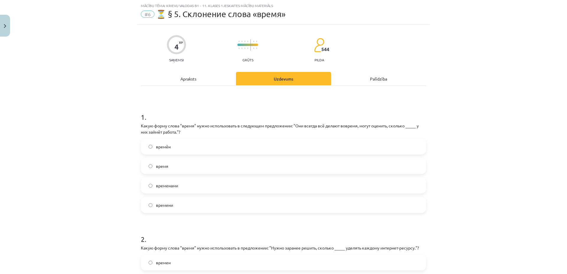
click at [172, 166] on label "время" at bounding box center [283, 166] width 284 height 15
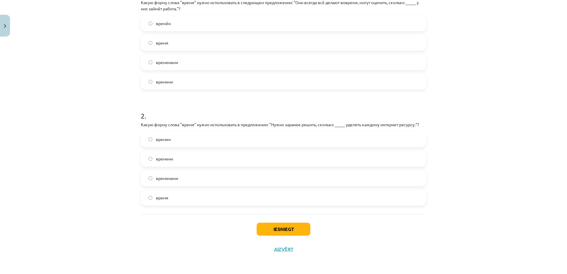
click at [176, 198] on label "время" at bounding box center [283, 197] width 284 height 15
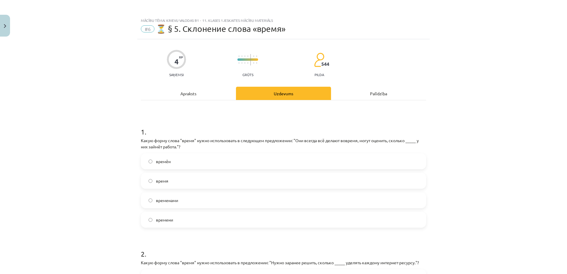
click at [183, 218] on label "времени" at bounding box center [283, 220] width 284 height 15
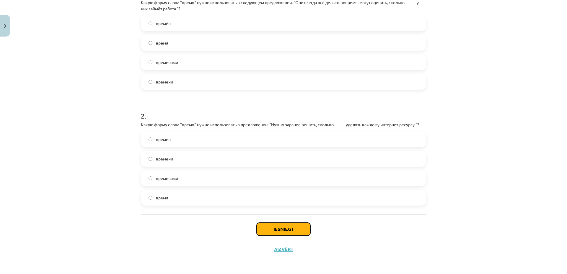
click at [278, 228] on button "Iesniegt" at bounding box center [284, 229] width 54 height 13
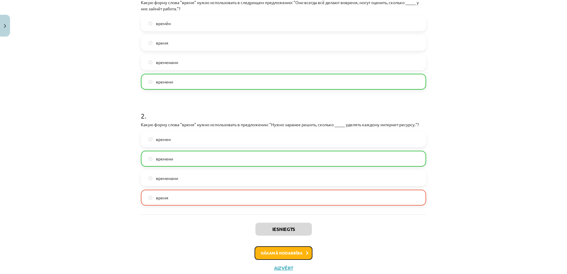
click at [297, 249] on button "Nākamā nodarbība" at bounding box center [284, 254] width 58 height 14
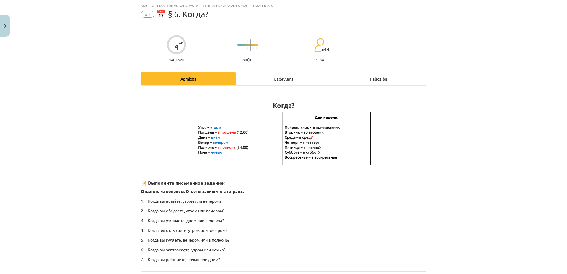
scroll to position [71, 0]
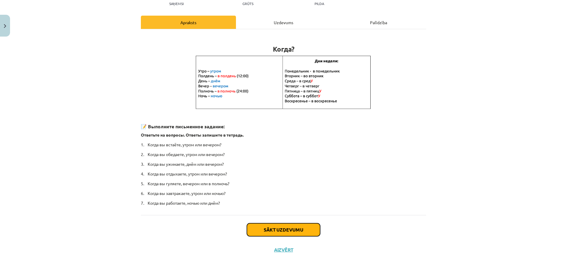
click at [292, 227] on button "Sākt uzdevumu" at bounding box center [283, 230] width 73 height 13
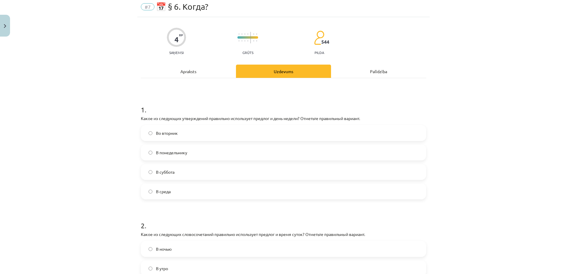
scroll to position [15, 0]
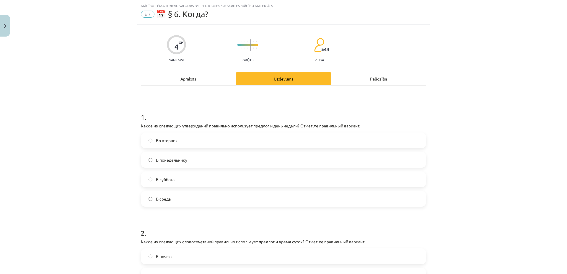
click at [201, 142] on label "Во вторник" at bounding box center [283, 140] width 284 height 15
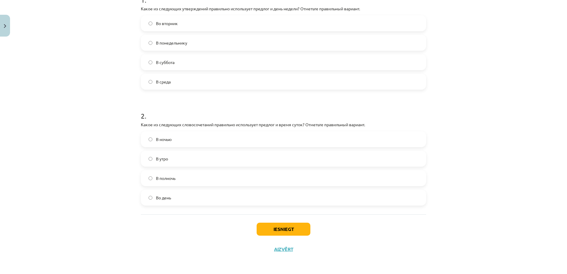
click at [185, 179] on label "В полночь" at bounding box center [283, 178] width 284 height 15
click at [276, 229] on button "Iesniegt" at bounding box center [284, 229] width 54 height 13
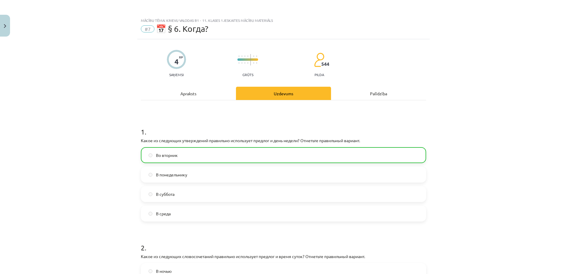
scroll to position [151, 0]
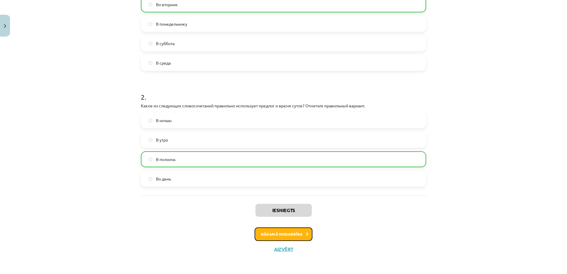
click at [291, 235] on button "Nākamā nodarbība" at bounding box center [284, 235] width 58 height 14
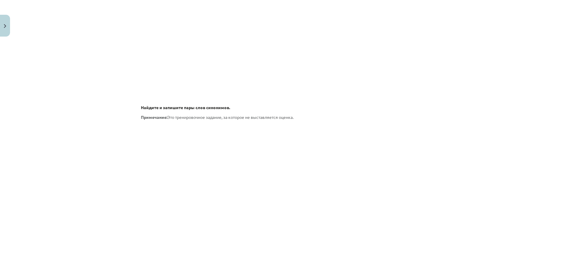
scroll to position [802, 0]
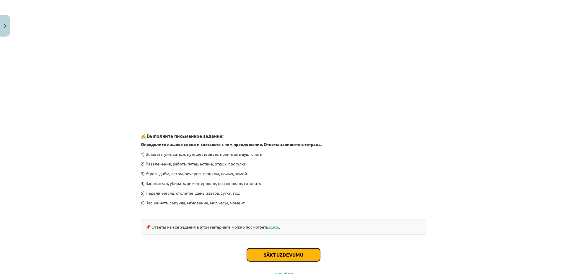
click at [291, 255] on button "Sākt uzdevumu" at bounding box center [283, 255] width 73 height 13
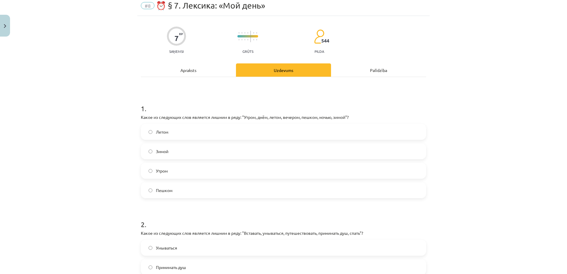
scroll to position [15, 0]
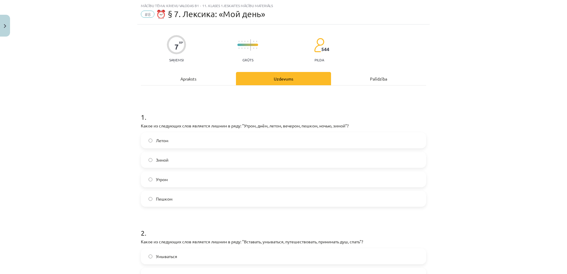
click at [228, 197] on label "Пешком" at bounding box center [283, 199] width 284 height 15
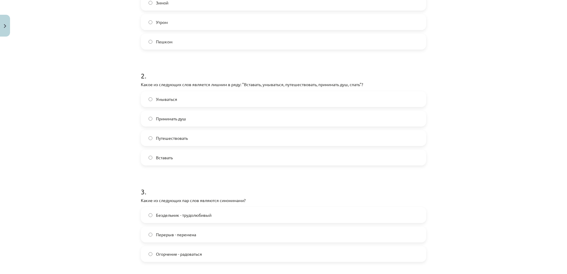
click at [178, 139] on span "Путешествовать" at bounding box center [172, 138] width 32 height 6
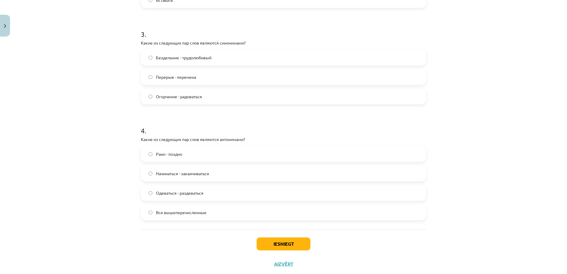
click at [221, 213] on label "Все вышеперечисленные" at bounding box center [283, 212] width 284 height 15
click at [290, 245] on button "Iesniegt" at bounding box center [284, 244] width 54 height 13
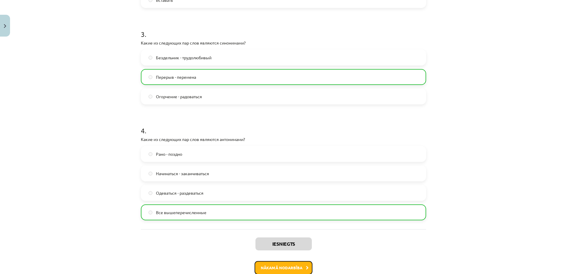
click at [292, 264] on button "Nākamā nodarbība" at bounding box center [284, 268] width 58 height 14
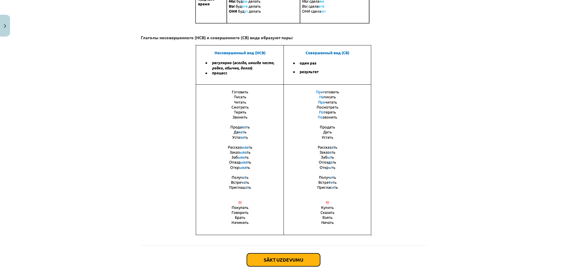
click at [294, 260] on button "Sākt uzdevumu" at bounding box center [283, 260] width 73 height 13
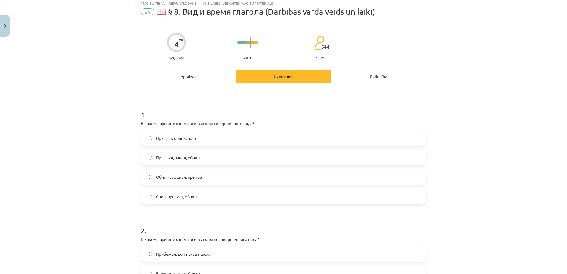
scroll to position [15, 0]
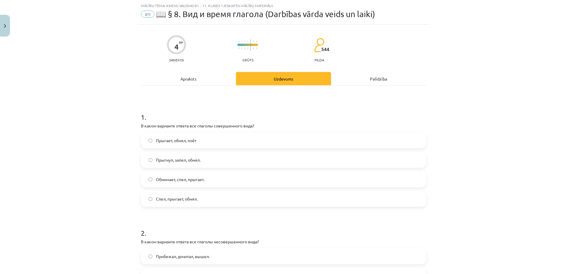
click at [217, 159] on label "Прыгнул, запел, обнял." at bounding box center [283, 160] width 284 height 15
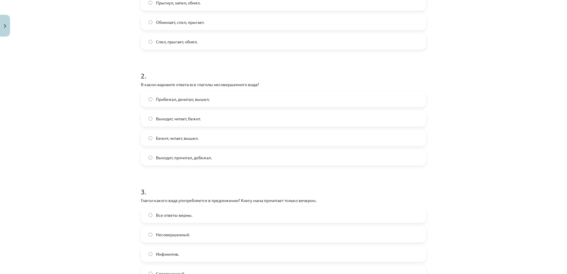
scroll to position [330, 0]
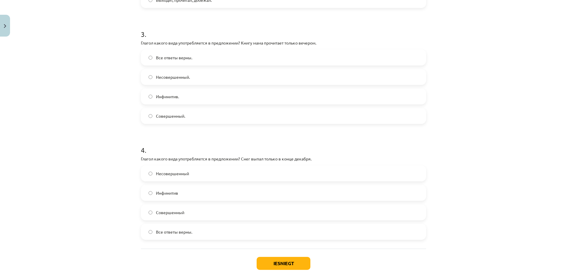
click at [208, 211] on label "Совершенный" at bounding box center [283, 212] width 284 height 15
click at [180, 80] on span "Несовершенный." at bounding box center [173, 77] width 34 height 6
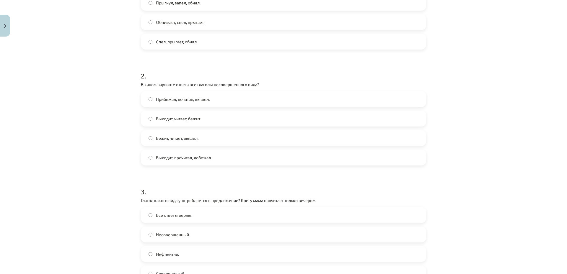
click at [182, 121] on span "Выходит, читает, бежит." at bounding box center [178, 119] width 45 height 6
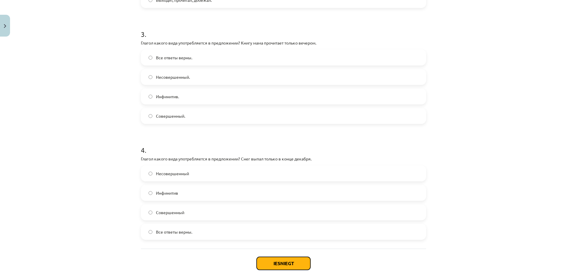
click at [290, 262] on button "Iesniegt" at bounding box center [284, 263] width 54 height 13
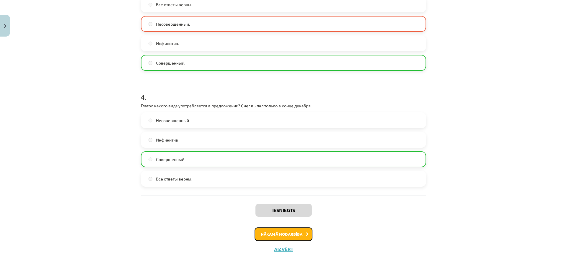
click at [279, 232] on button "Nākamā nodarbība" at bounding box center [284, 235] width 58 height 14
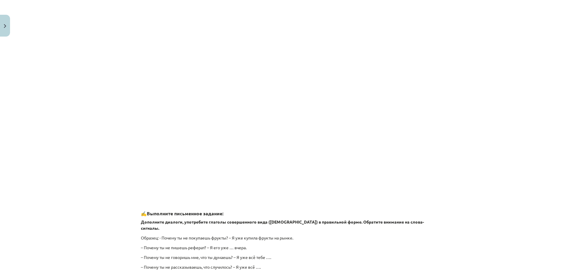
scroll to position [470, 0]
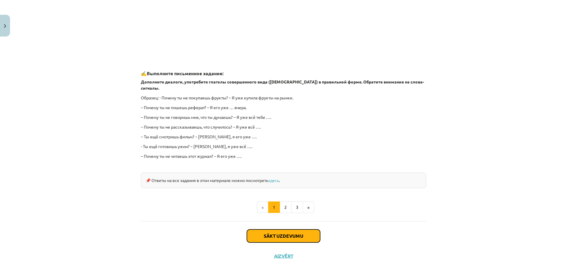
click at [282, 230] on button "Sākt uzdevumu" at bounding box center [283, 236] width 73 height 13
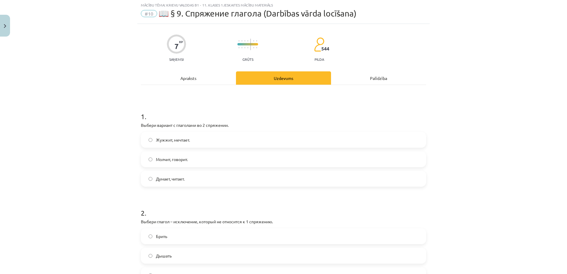
scroll to position [15, 0]
click at [169, 175] on label "Думает, читает." at bounding box center [283, 179] width 284 height 15
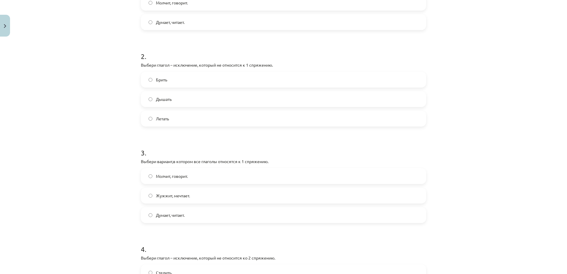
click at [177, 74] on label "Брить" at bounding box center [283, 79] width 284 height 15
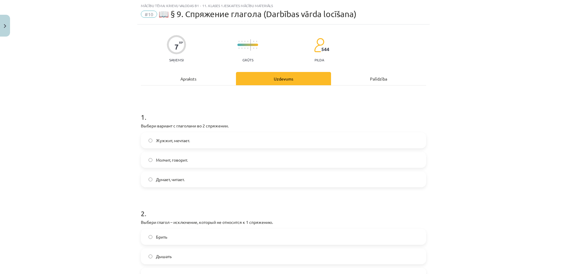
click at [213, 158] on label "Молчит, говорит." at bounding box center [283, 160] width 284 height 15
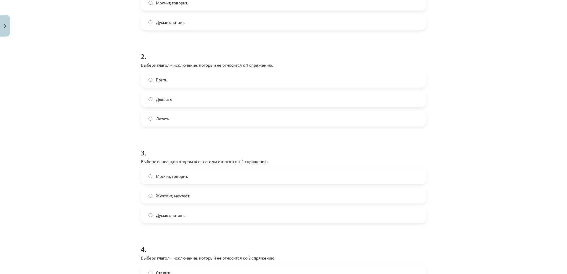
click at [203, 215] on label "Думает, читает." at bounding box center [283, 215] width 284 height 15
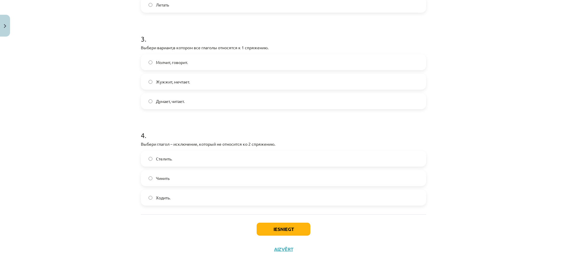
click at [184, 158] on label "Стелить." at bounding box center [283, 159] width 284 height 15
click at [278, 231] on button "Iesniegt" at bounding box center [284, 229] width 54 height 13
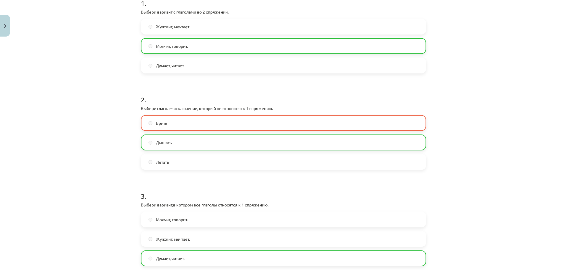
scroll to position [305, 0]
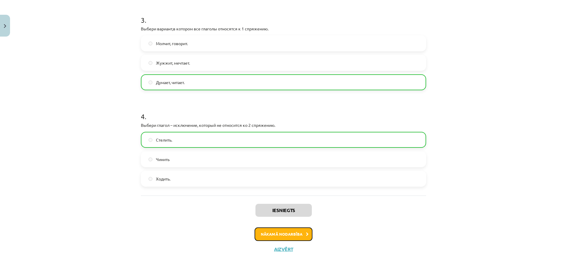
click at [280, 231] on button "Nākamā nodarbība" at bounding box center [284, 235] width 58 height 14
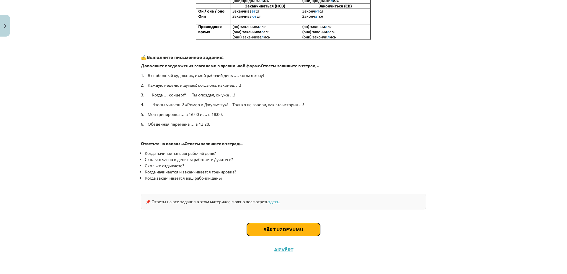
click at [279, 231] on button "Sākt uzdevumu" at bounding box center [283, 229] width 73 height 13
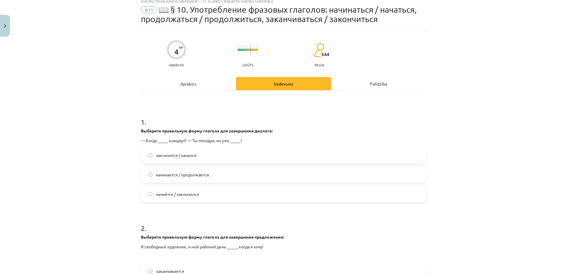
scroll to position [15, 0]
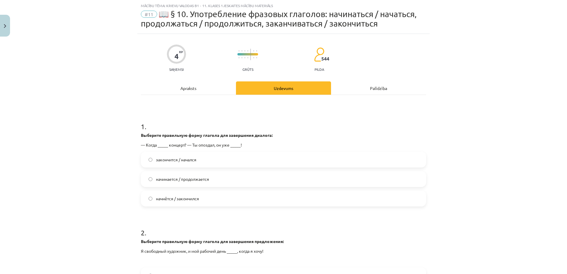
click at [185, 202] on label "начнётся / закончился" at bounding box center [283, 198] width 284 height 15
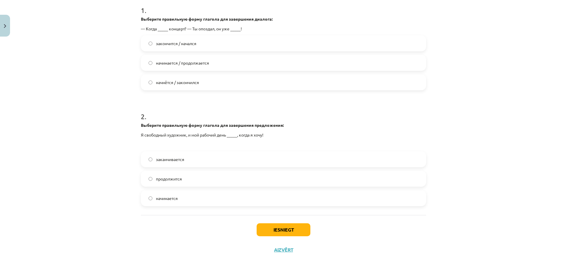
scroll to position [132, 0]
click at [203, 198] on label "начинается" at bounding box center [283, 197] width 284 height 15
click at [278, 229] on button "Iesniegt" at bounding box center [284, 229] width 54 height 13
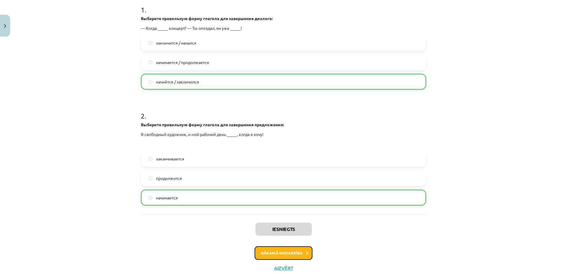
click at [274, 252] on button "Nākamā nodarbība" at bounding box center [284, 254] width 58 height 14
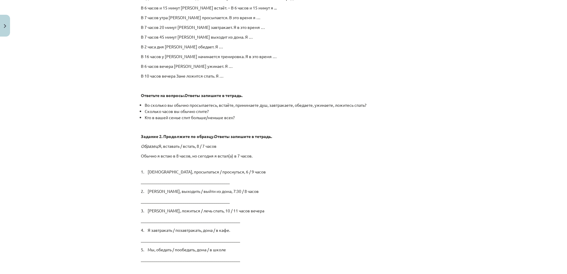
scroll to position [944, 0]
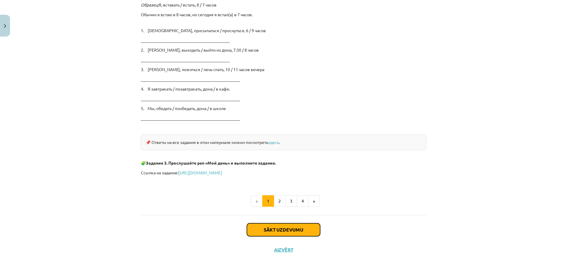
click at [298, 230] on button "Sākt uzdevumu" at bounding box center [283, 230] width 73 height 13
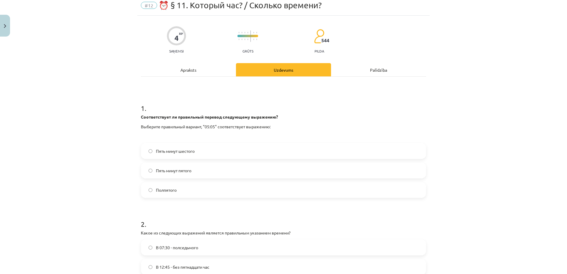
scroll to position [15, 0]
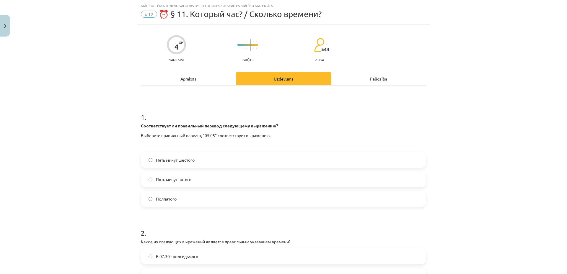
click at [189, 160] on span "Пять минут шестого" at bounding box center [175, 160] width 39 height 6
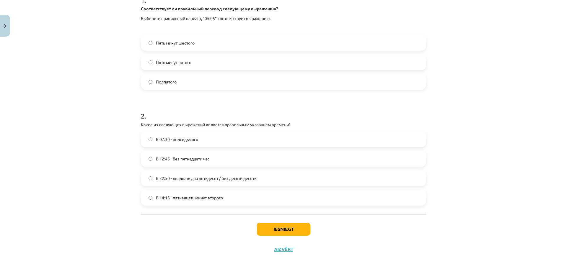
click at [200, 164] on label "В 12:45 - без пятнадцати час" at bounding box center [283, 159] width 284 height 15
click at [277, 230] on button "Iesniegt" at bounding box center [284, 229] width 54 height 13
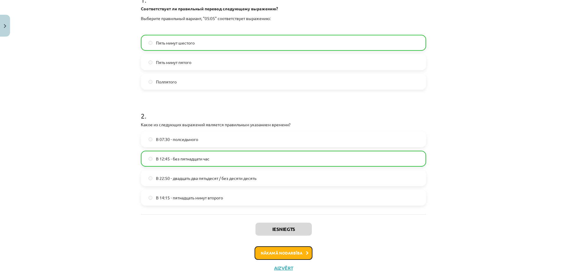
click at [276, 255] on button "Nākamā nodarbība" at bounding box center [284, 254] width 58 height 14
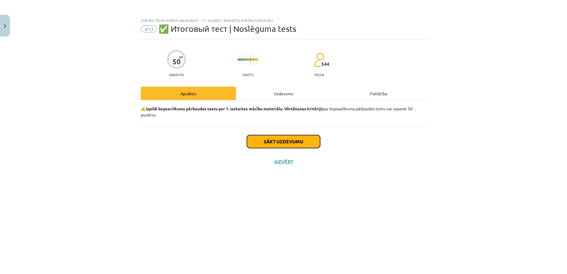
click at [273, 141] on button "Sākt uzdevumu" at bounding box center [283, 141] width 73 height 13
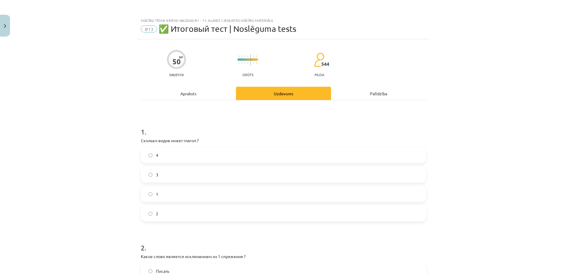
click at [164, 215] on label "2" at bounding box center [283, 213] width 284 height 15
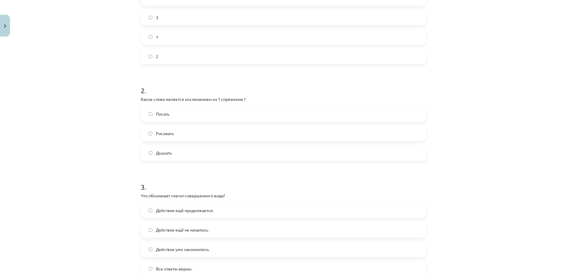
scroll to position [315, 0]
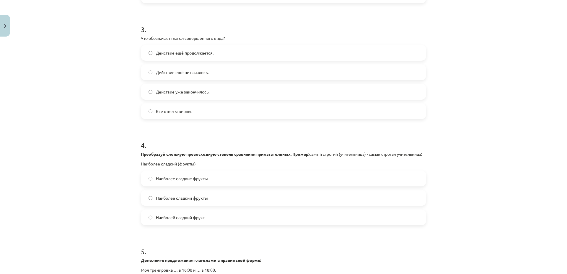
click at [201, 93] on span "Действие уже закончилось." at bounding box center [182, 92] width 53 height 6
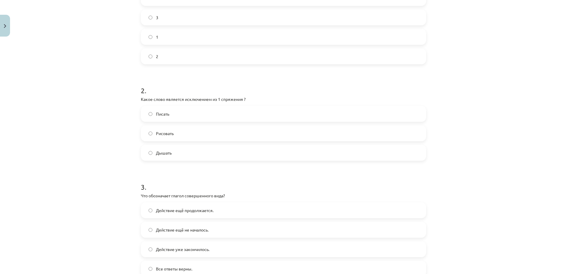
click at [190, 155] on label "Дышать" at bounding box center [283, 153] width 284 height 15
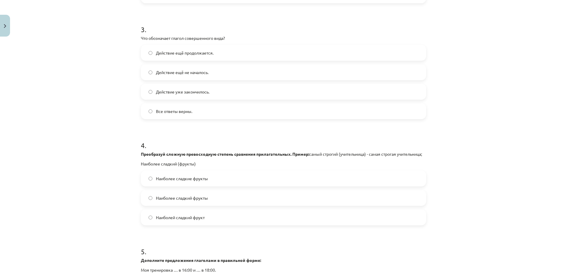
click at [180, 182] on span "Наиболее сладкие фрукты" at bounding box center [182, 179] width 52 height 6
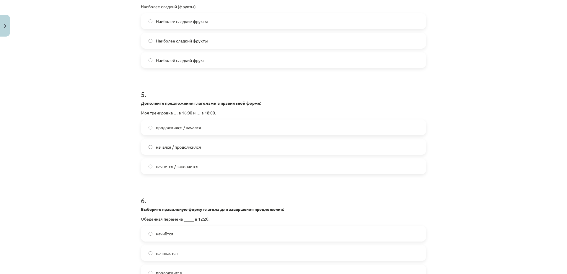
click at [189, 174] on label "начнется / закончится" at bounding box center [283, 166] width 284 height 15
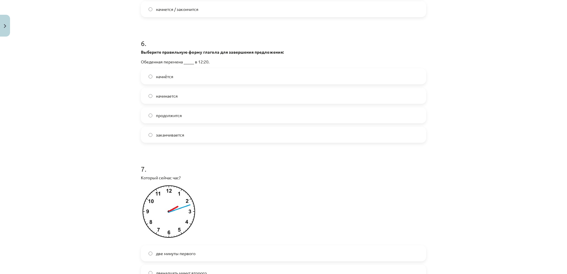
click at [166, 103] on label "начинается" at bounding box center [283, 96] width 284 height 15
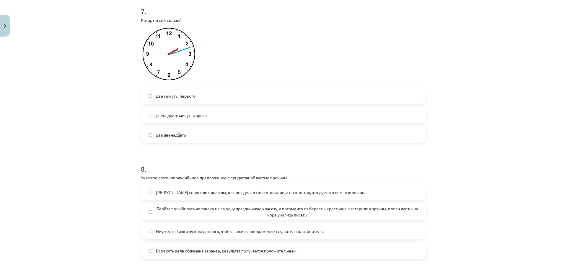
click at [177, 138] on span "два двенадцать" at bounding box center [171, 135] width 30 height 6
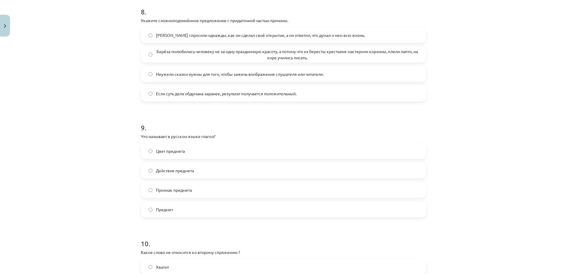
click at [194, 61] on span "Берёза полюбилась человеку не за одну праздничную красоту, а потому что из бере…" at bounding box center [287, 54] width 263 height 12
click at [196, 213] on label "Предмет" at bounding box center [283, 209] width 284 height 15
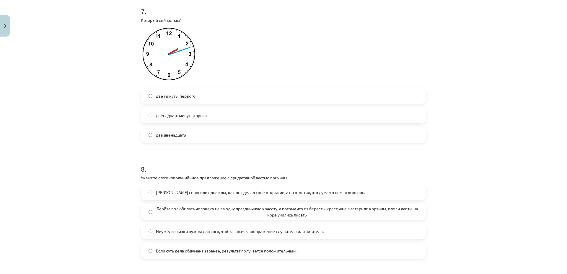
scroll to position [1060, 0]
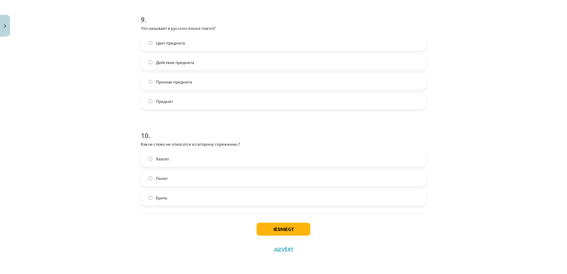
click at [168, 65] on span "Действие предмета" at bounding box center [175, 62] width 38 height 6
click at [174, 196] on label "Брить" at bounding box center [283, 197] width 284 height 15
click at [273, 232] on button "Iesniegt" at bounding box center [284, 229] width 54 height 13
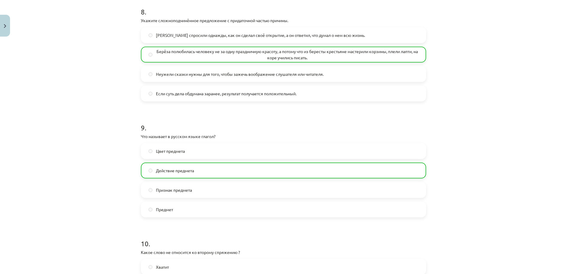
scroll to position [1079, 0]
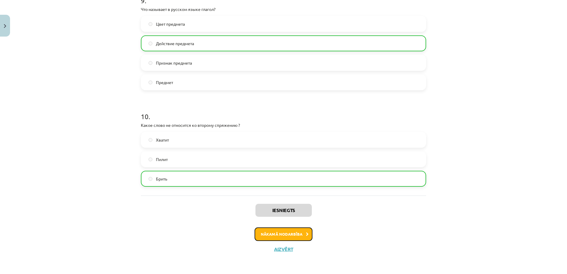
click at [284, 235] on button "Nākamā nodarbība" at bounding box center [284, 235] width 58 height 14
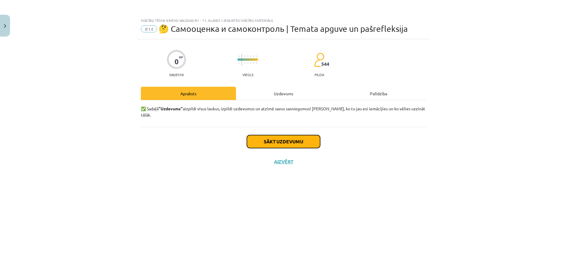
click at [292, 135] on button "Sākt uzdevumu" at bounding box center [283, 141] width 73 height 13
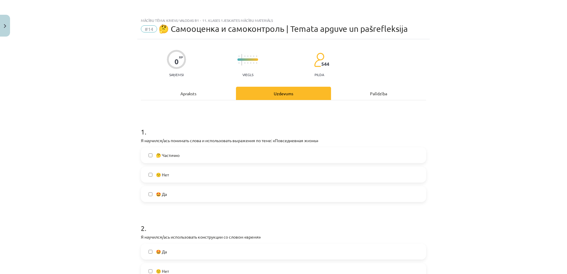
click at [190, 171] on label "🙁 Нет" at bounding box center [283, 174] width 284 height 15
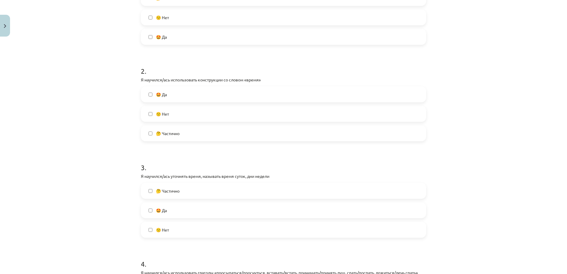
click at [208, 114] on label "🙁 Нет" at bounding box center [283, 114] width 284 height 15
click at [201, 189] on label "🤔 Частично" at bounding box center [283, 191] width 284 height 15
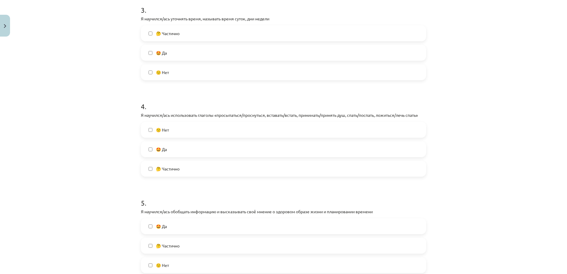
click at [195, 147] on label "🤩 Да" at bounding box center [283, 149] width 284 height 15
click at [196, 242] on label "🤔 Частично" at bounding box center [283, 246] width 284 height 15
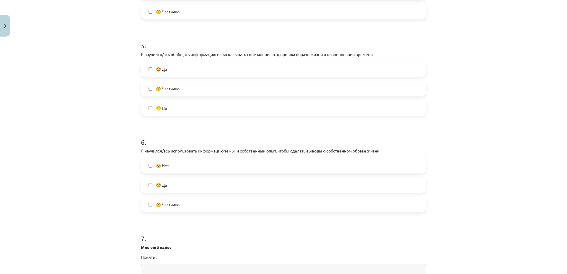
click at [203, 202] on label "🤔 Частично" at bounding box center [283, 204] width 284 height 15
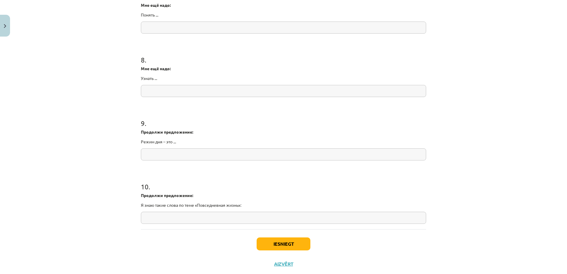
scroll to position [730, 0]
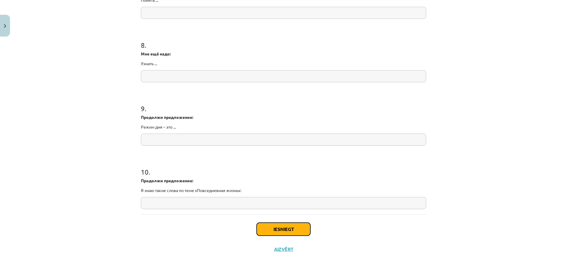
click at [304, 231] on button "Iesniegt" at bounding box center [284, 229] width 54 height 13
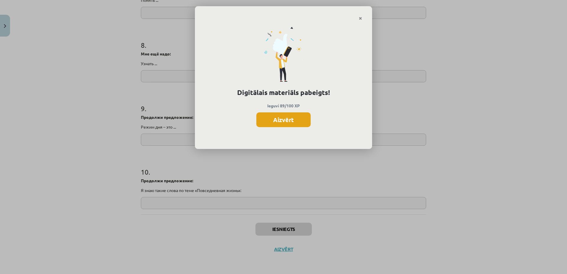
click at [291, 118] on button "Aizvērt" at bounding box center [283, 120] width 54 height 15
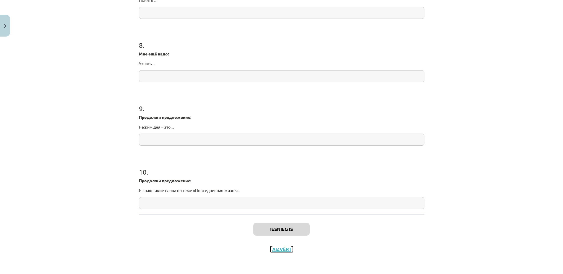
click at [280, 249] on button "Aizvērt" at bounding box center [281, 250] width 22 height 6
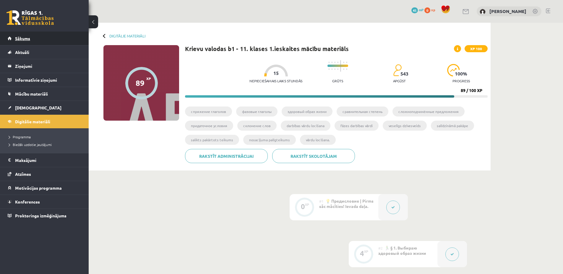
click at [56, 42] on link "Sākums" at bounding box center [45, 39] width 74 height 14
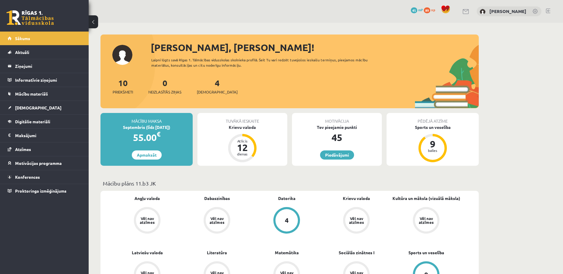
click at [549, 12] on link at bounding box center [547, 11] width 4 height 5
